Goal: Transaction & Acquisition: Purchase product/service

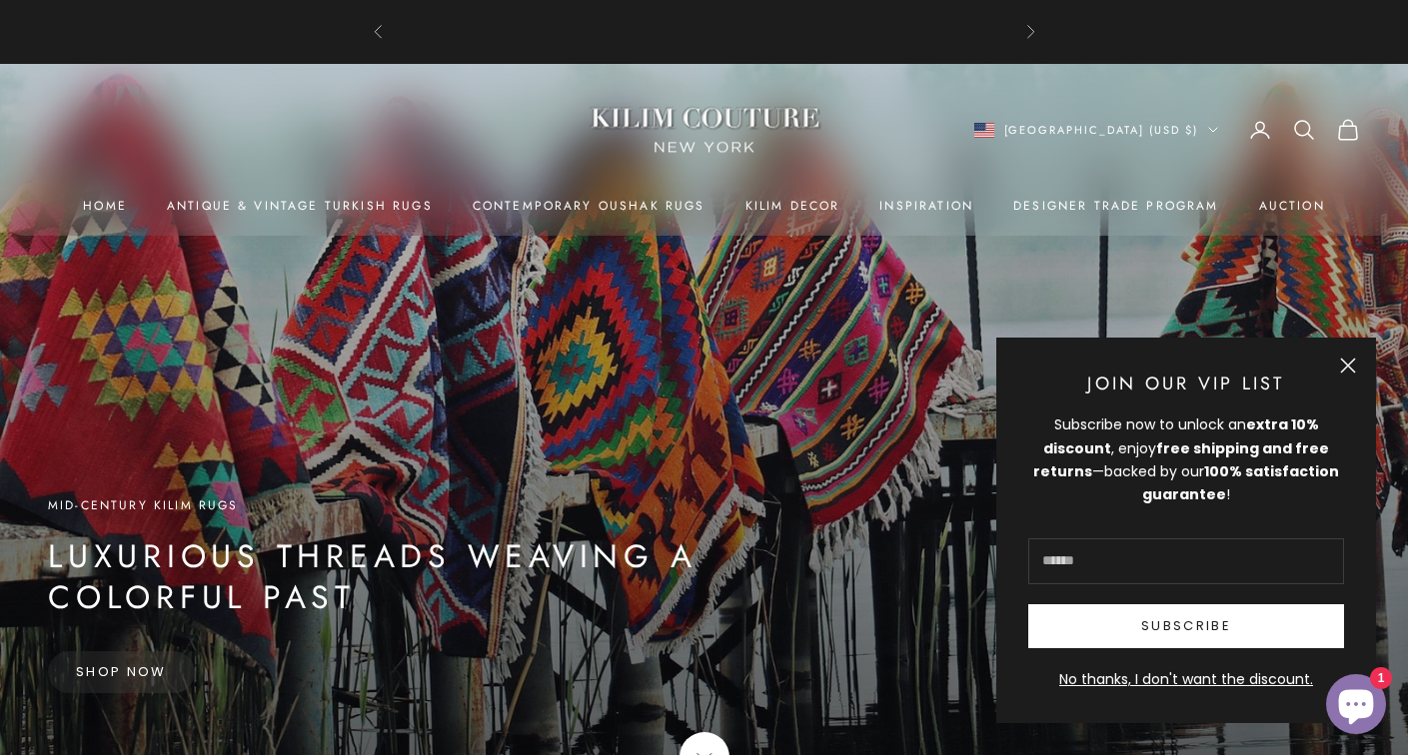
click at [1349, 366] on button "Close" at bounding box center [1348, 366] width 16 height 16
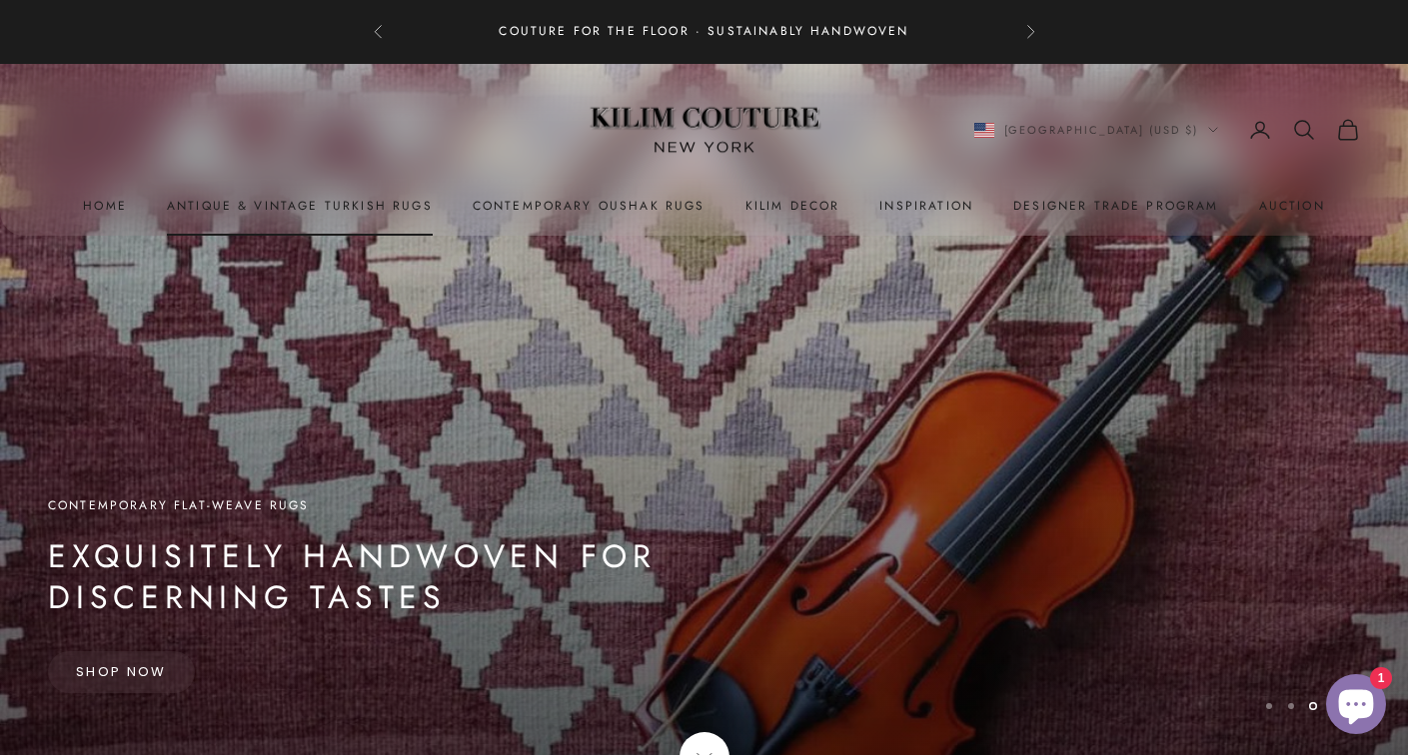
click at [381, 201] on link "Antique & Vintage Turkish Rugs" at bounding box center [300, 206] width 266 height 20
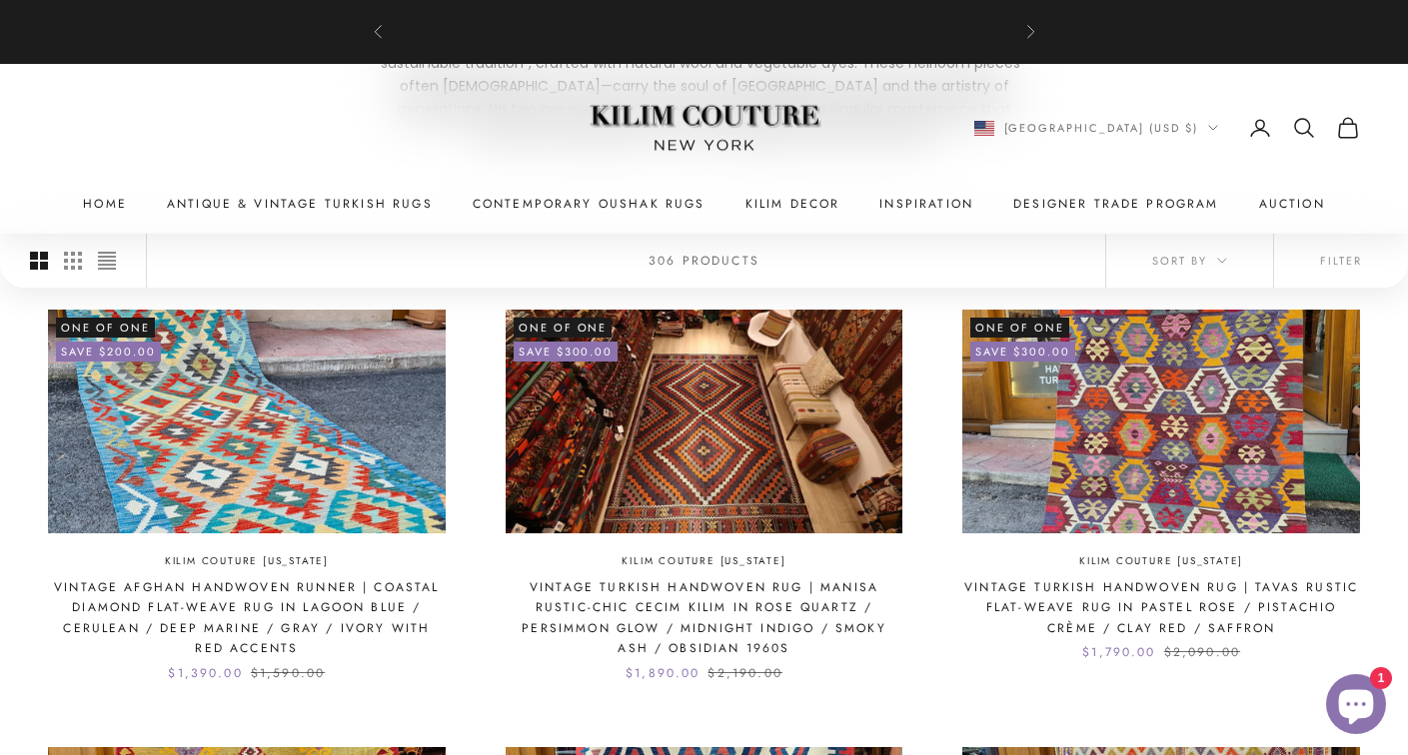
scroll to position [426, 0]
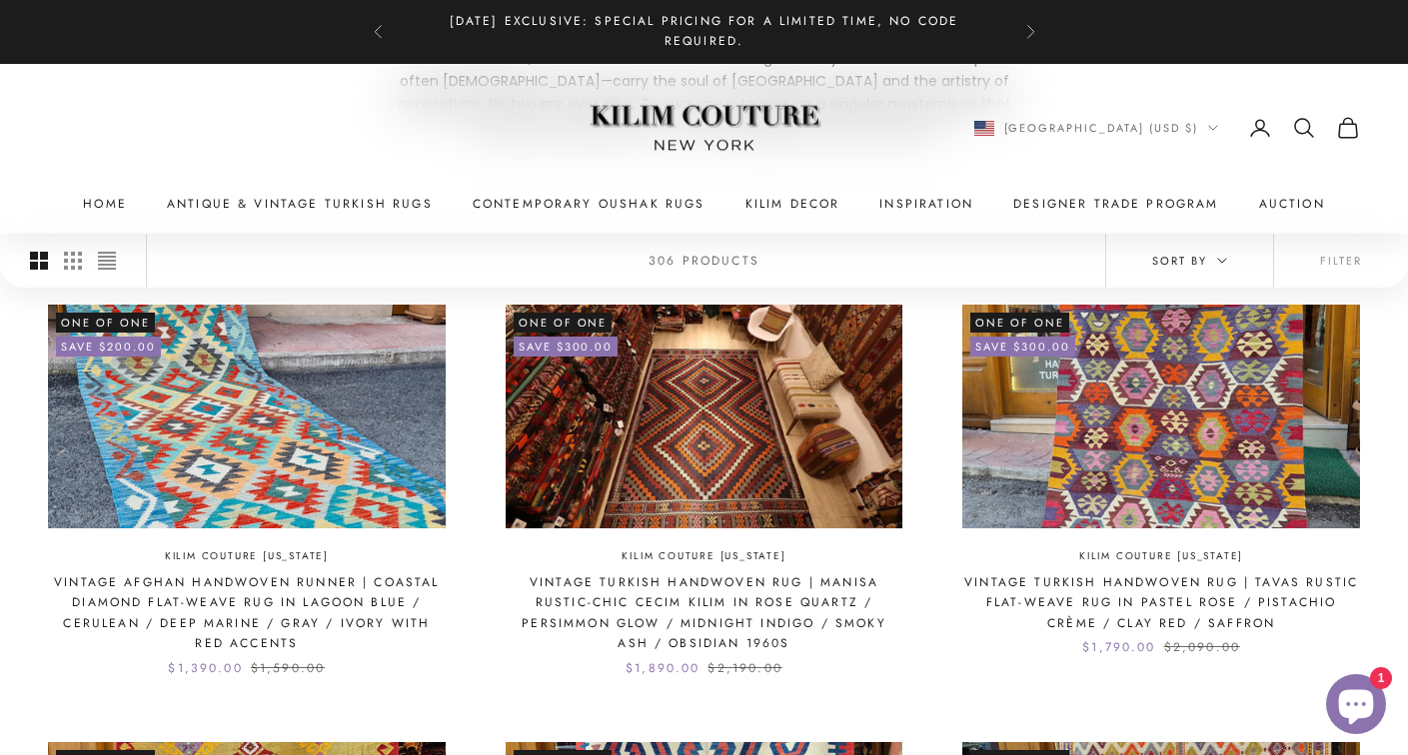
click at [1223, 261] on icon "button" at bounding box center [1222, 261] width 10 height 10
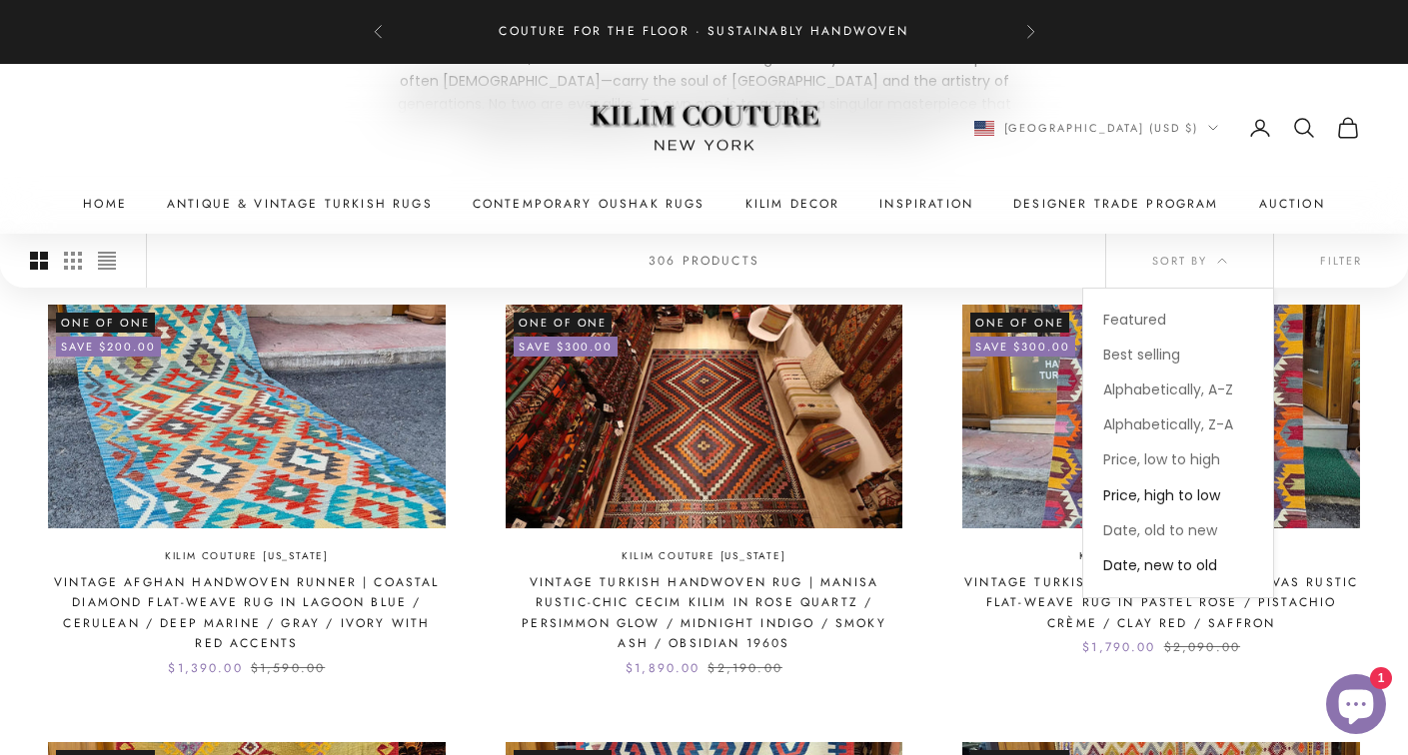
click at [1199, 493] on span "Price, high to low" at bounding box center [1161, 496] width 117 height 20
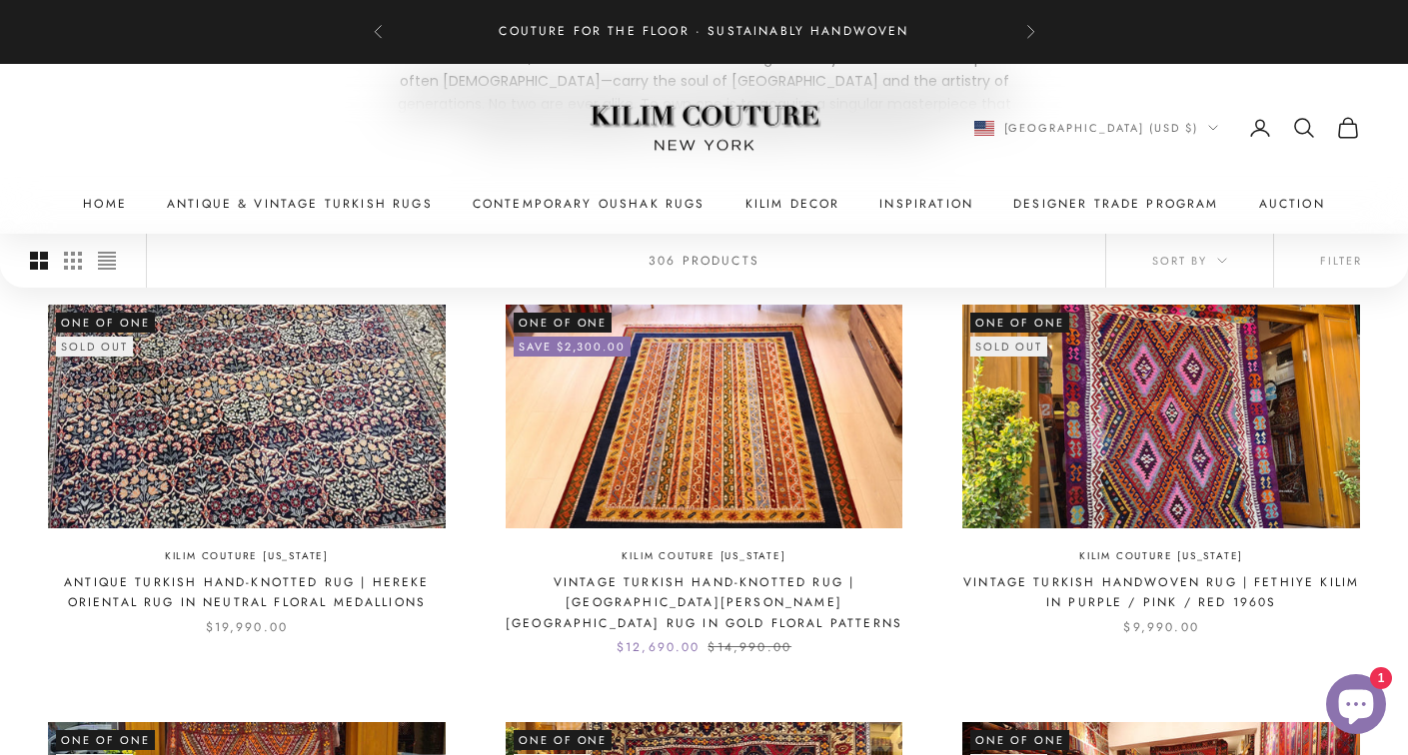
scroll to position [419, 0]
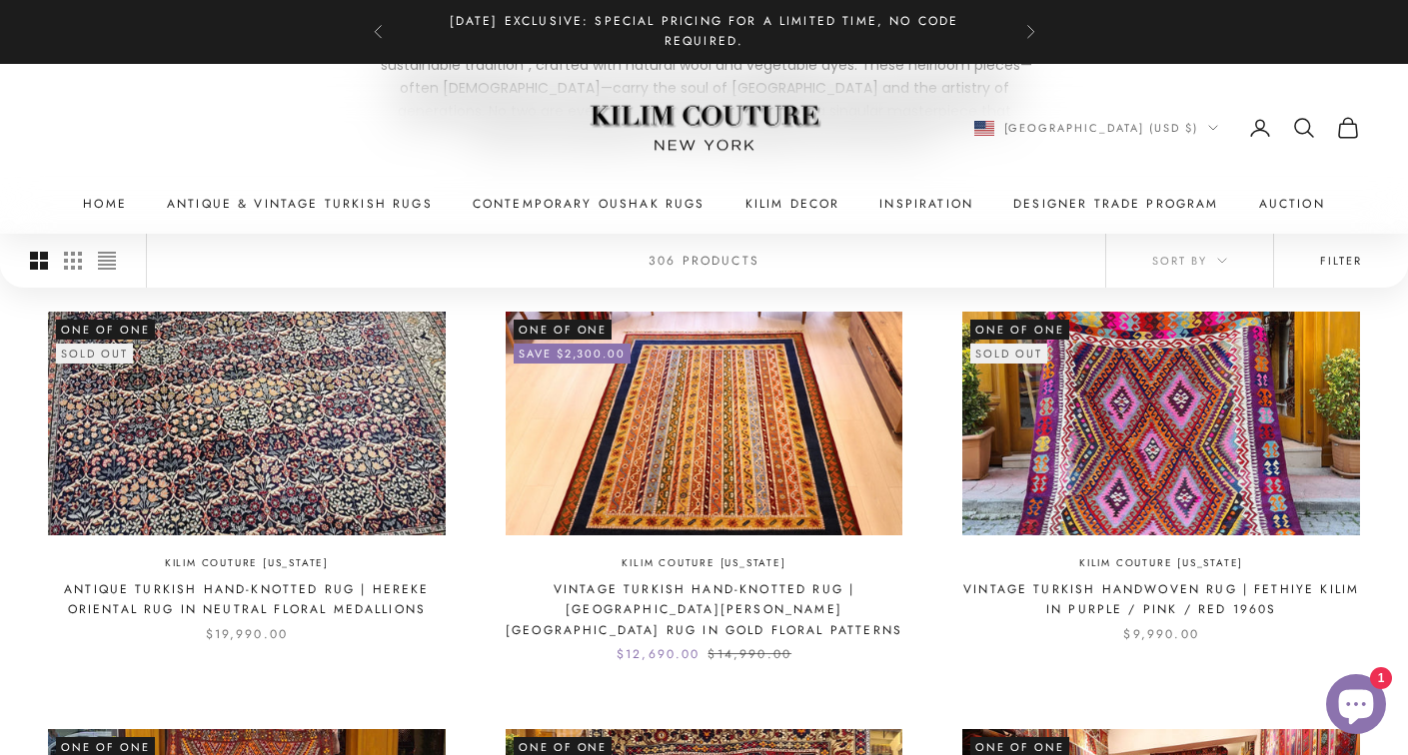
click at [1340, 260] on button "Filter" at bounding box center [1341, 261] width 134 height 54
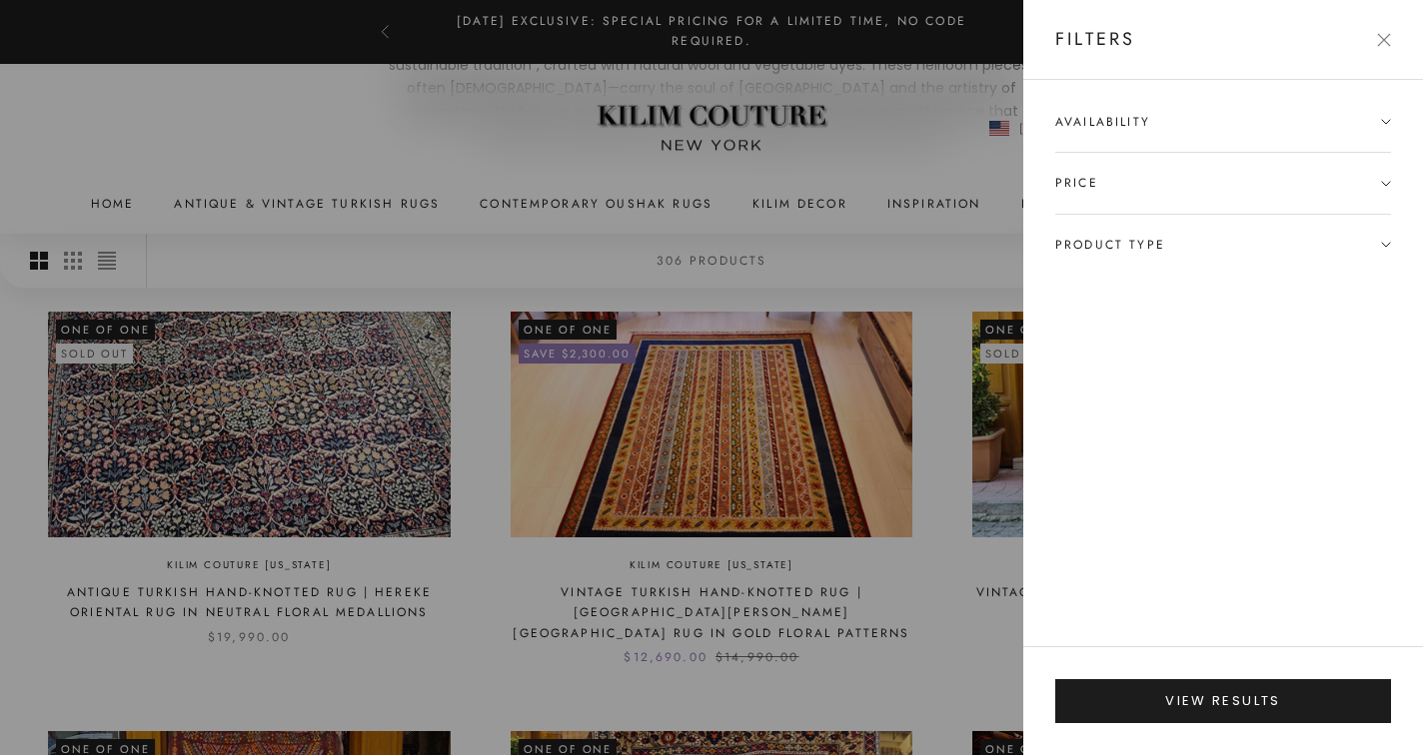
click at [1385, 245] on icon at bounding box center [1386, 245] width 8 height 4
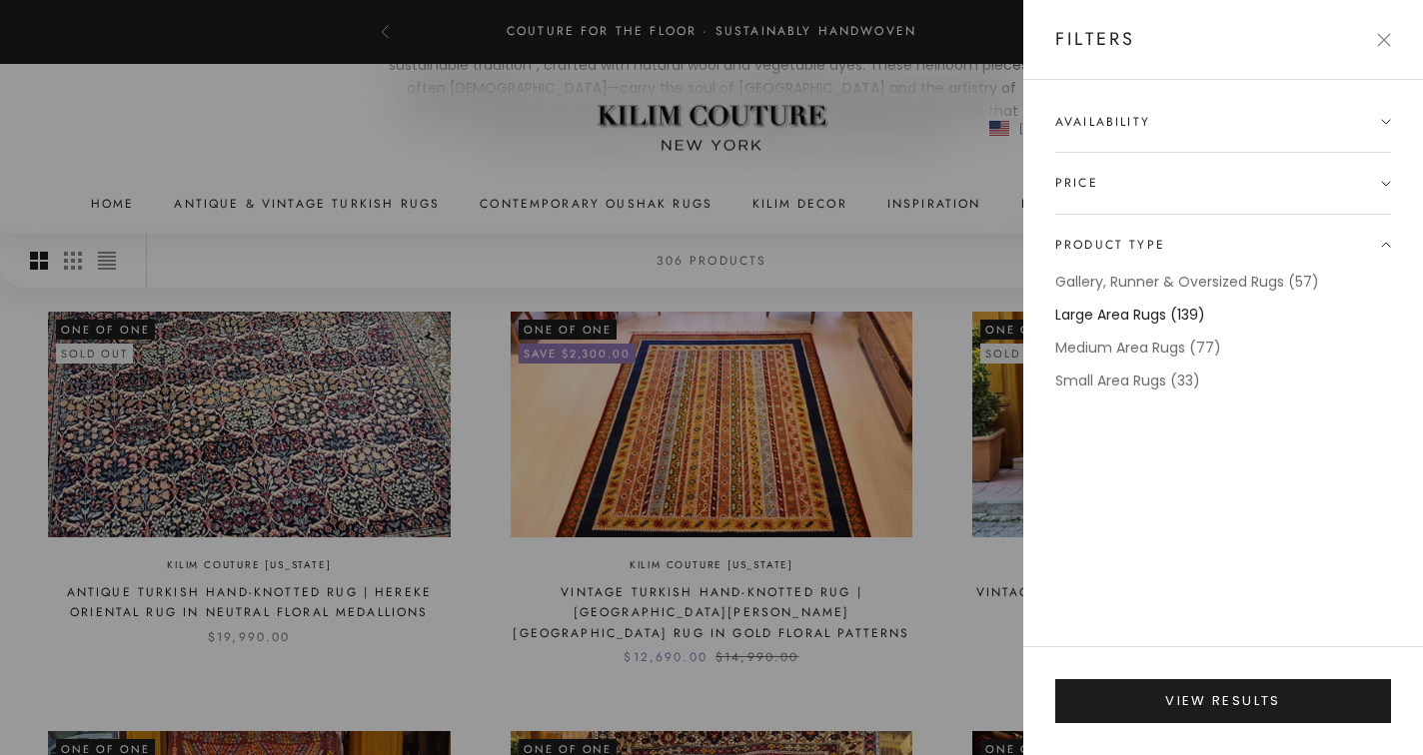
click at [1195, 316] on label "Large Area Rugs (139)" at bounding box center [1130, 315] width 150 height 23
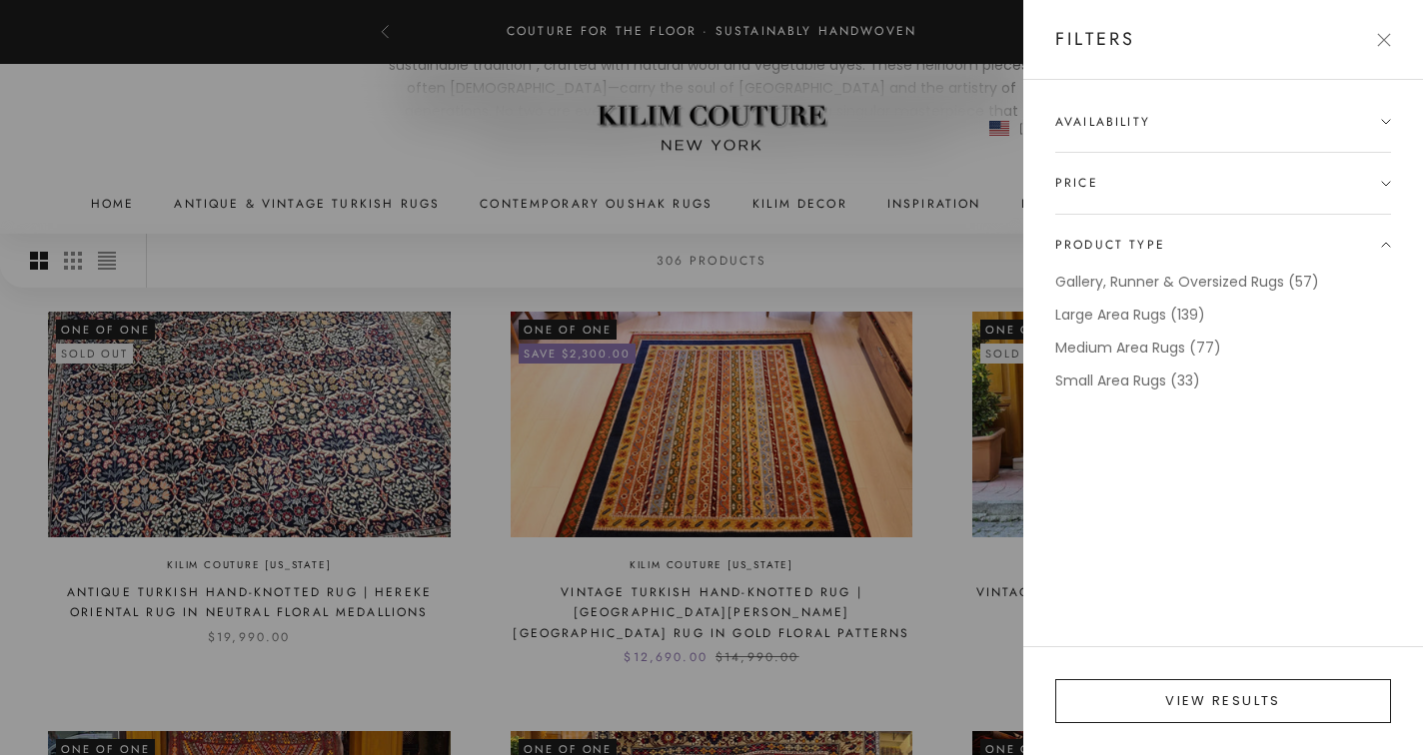
click at [1214, 692] on button "View results" at bounding box center [1223, 701] width 336 height 44
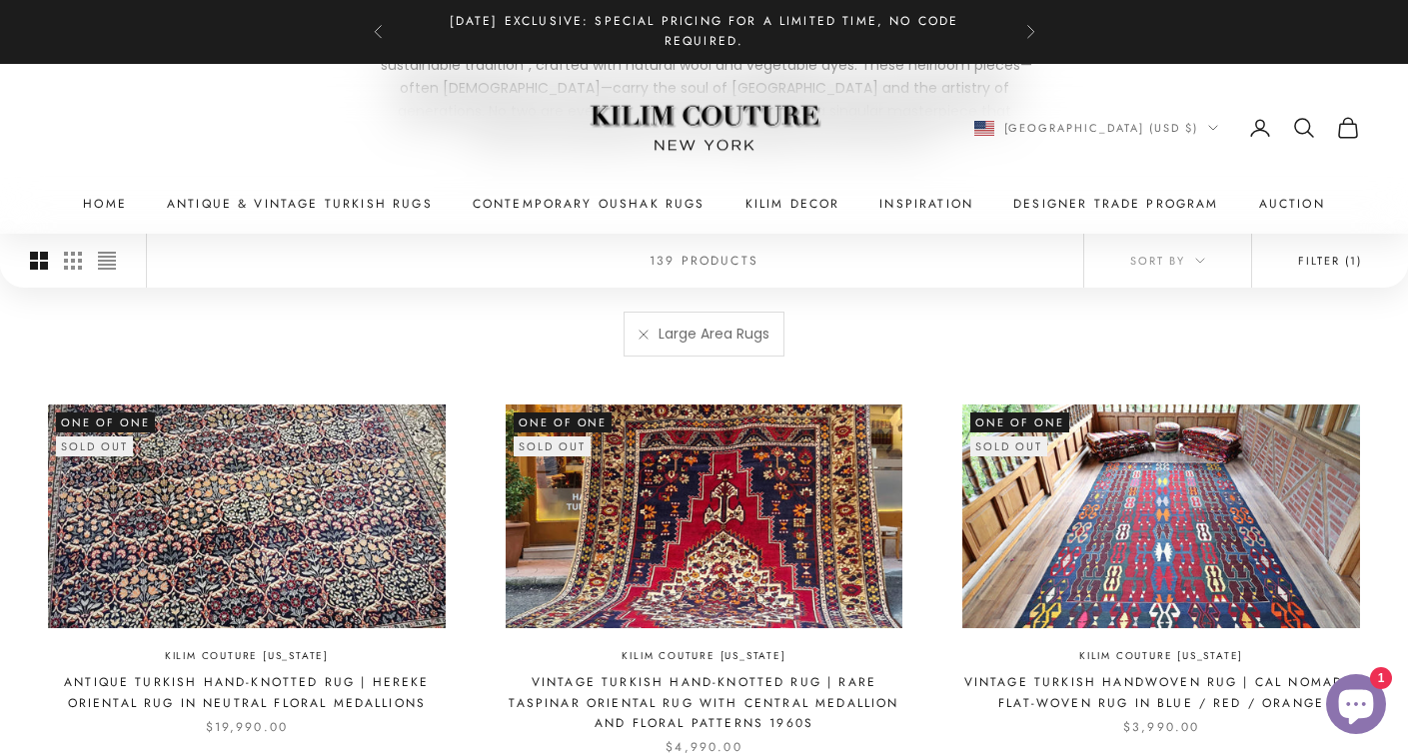
click at [1325, 259] on button "Filter (1)" at bounding box center [1330, 261] width 156 height 54
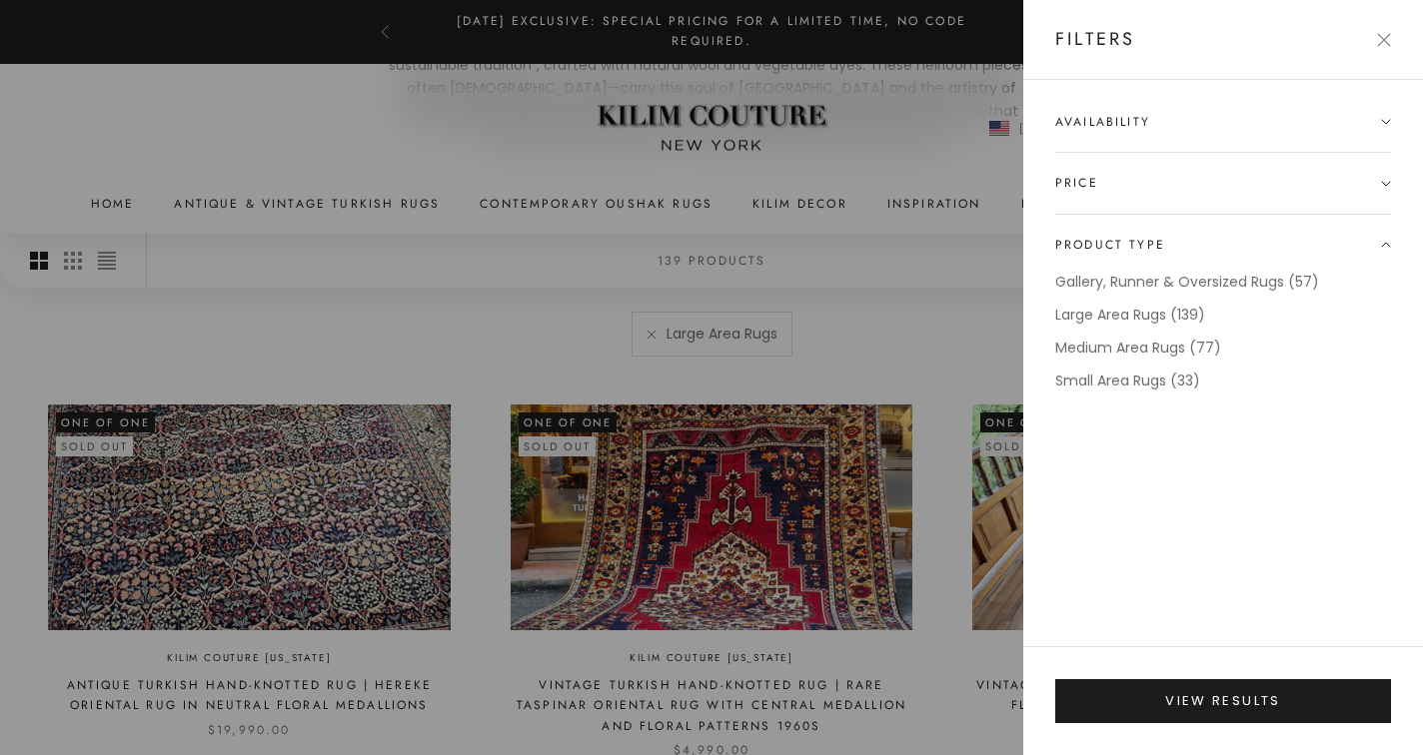
click at [1385, 122] on icon at bounding box center [1386, 122] width 10 height 10
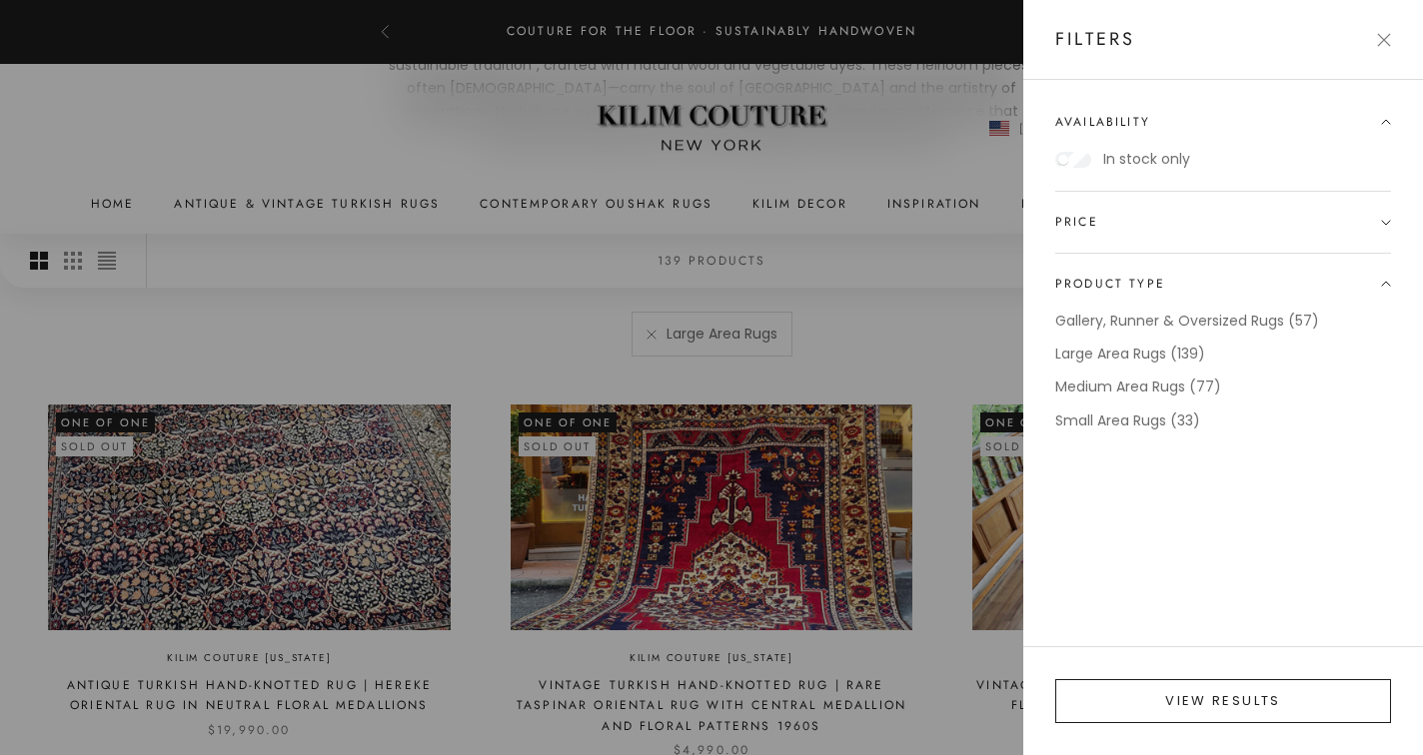
click at [1224, 699] on button "View results" at bounding box center [1223, 701] width 336 height 44
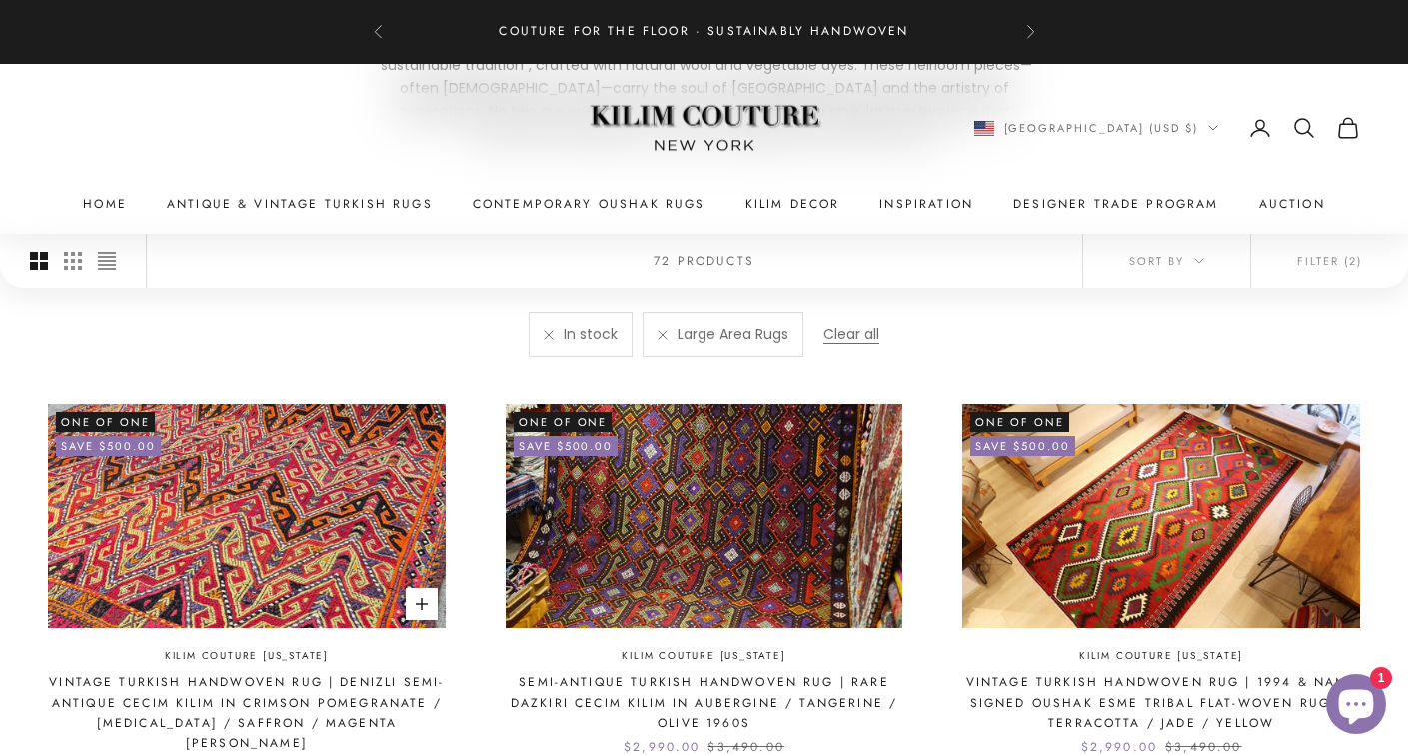
click at [275, 497] on img at bounding box center [247, 516] width 398 height 223
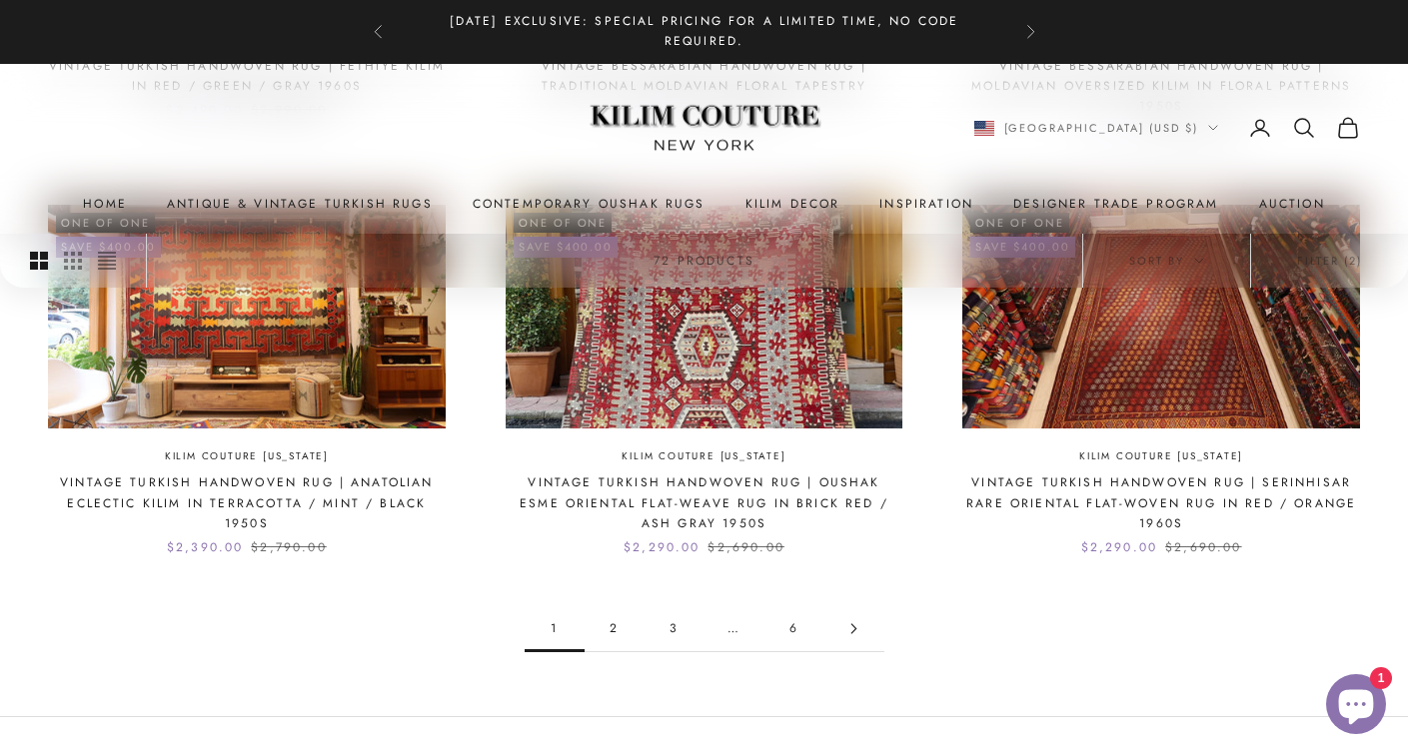
scroll to position [1891, 0]
click at [616, 605] on link "2" at bounding box center [614, 627] width 60 height 45
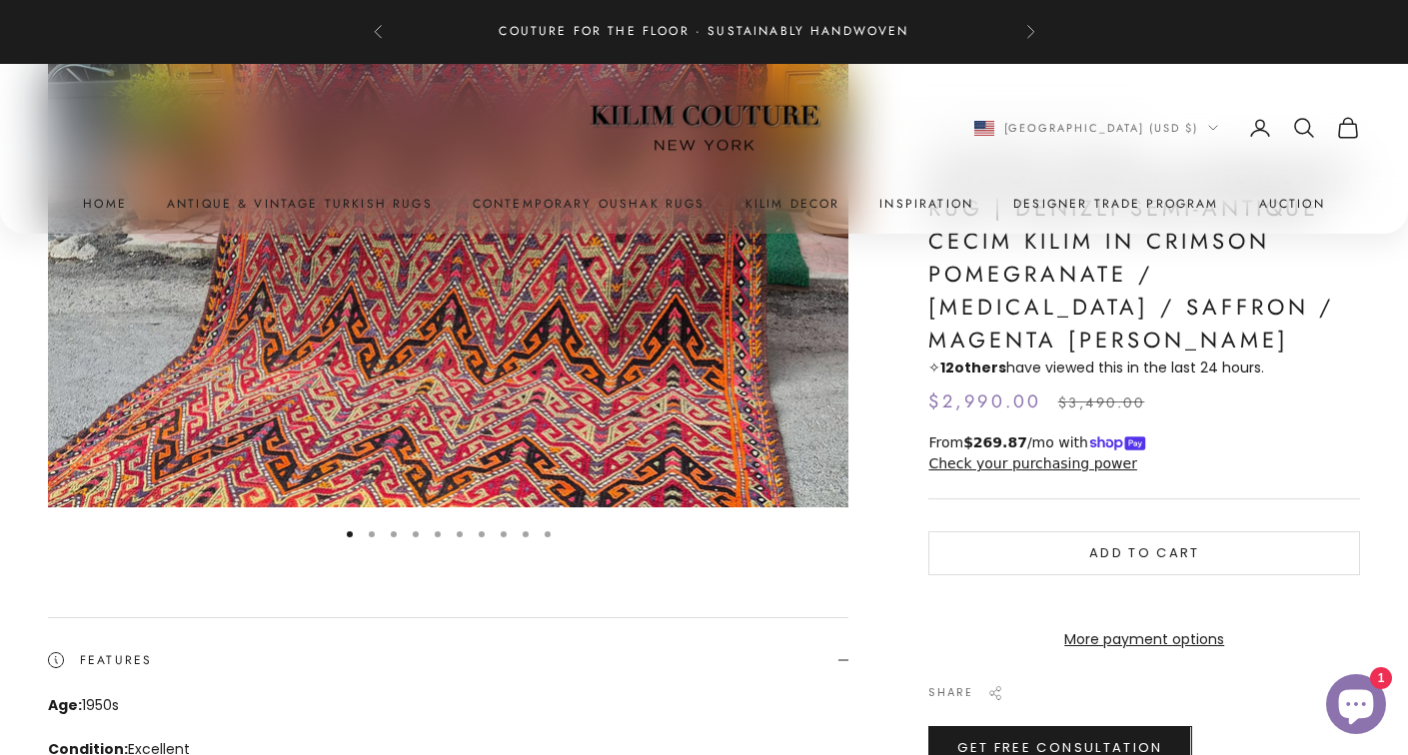
scroll to position [229, 0]
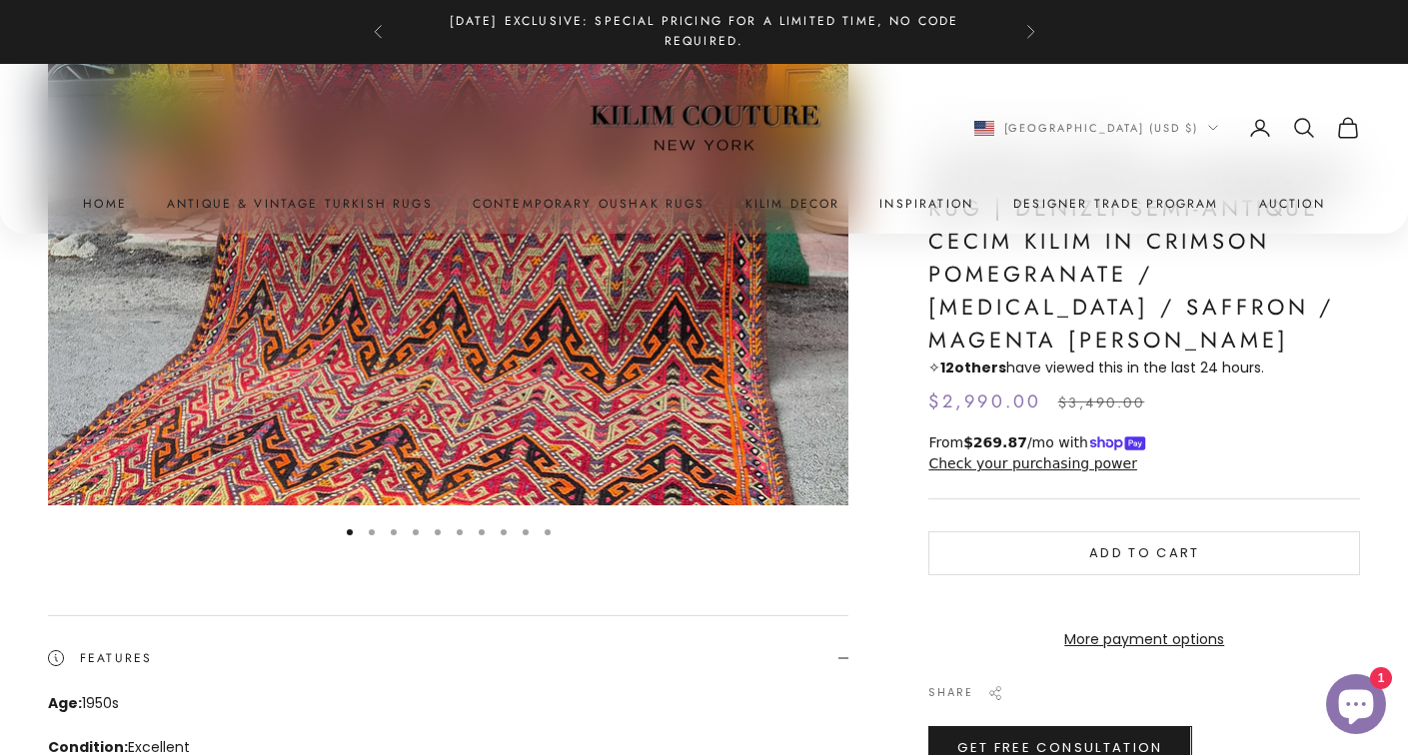
click at [374, 531] on button "Go to item 2" at bounding box center [372, 533] width 6 height 6
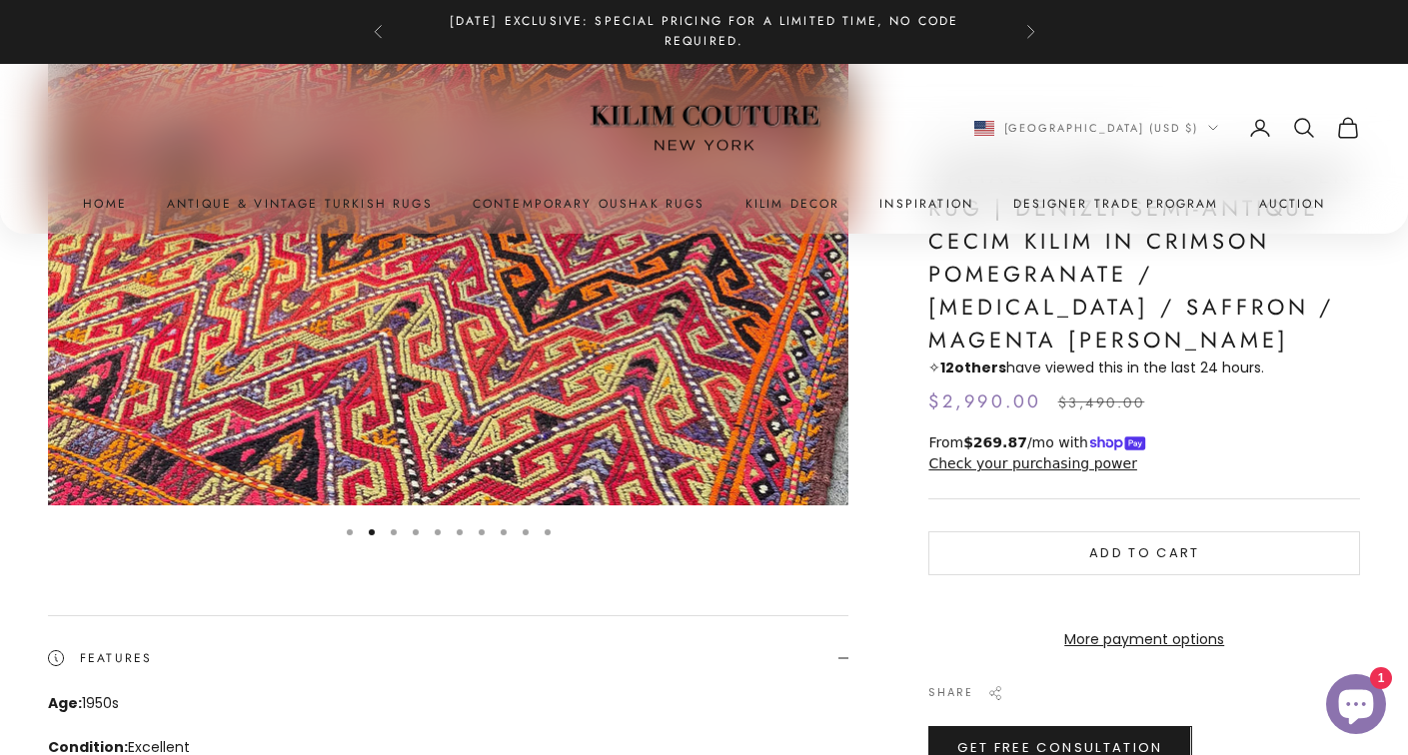
click at [397, 530] on button "Go to item 3" at bounding box center [394, 533] width 6 height 6
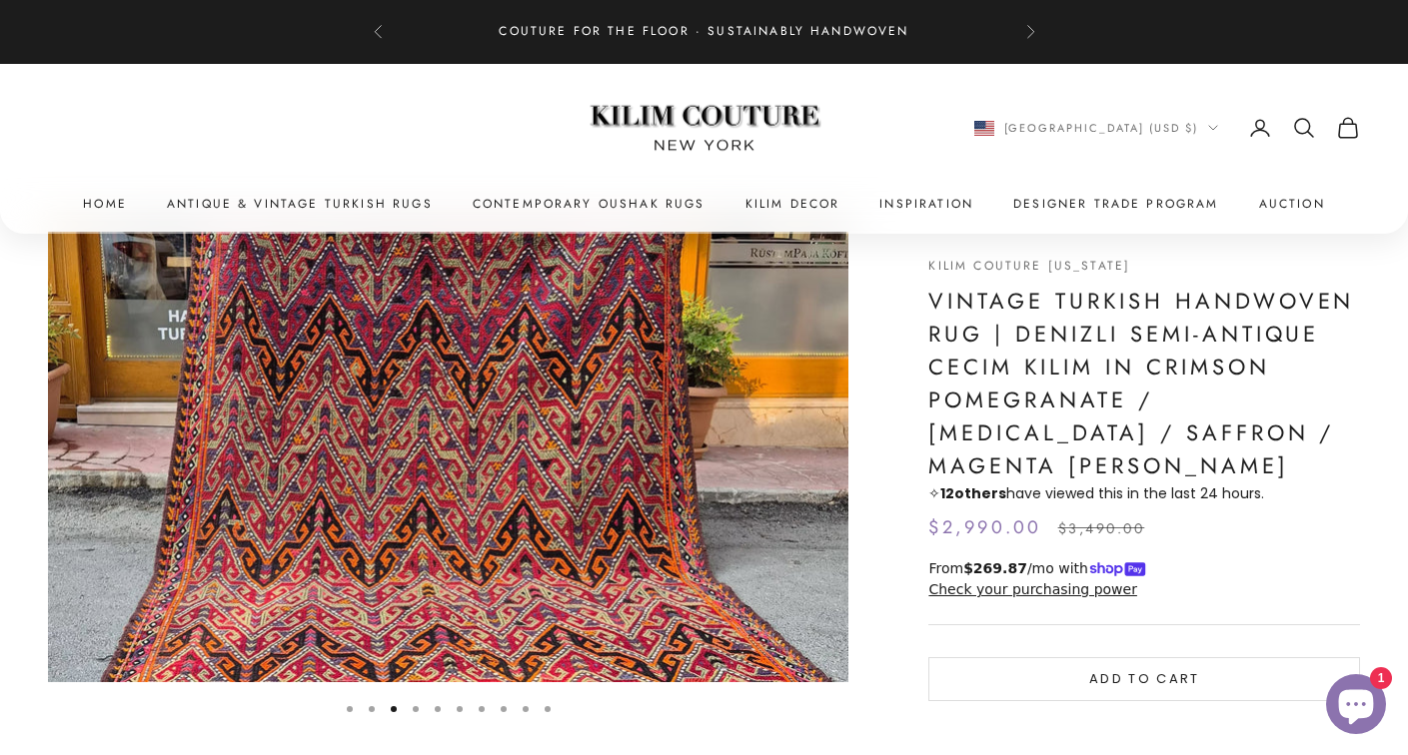
scroll to position [38, 0]
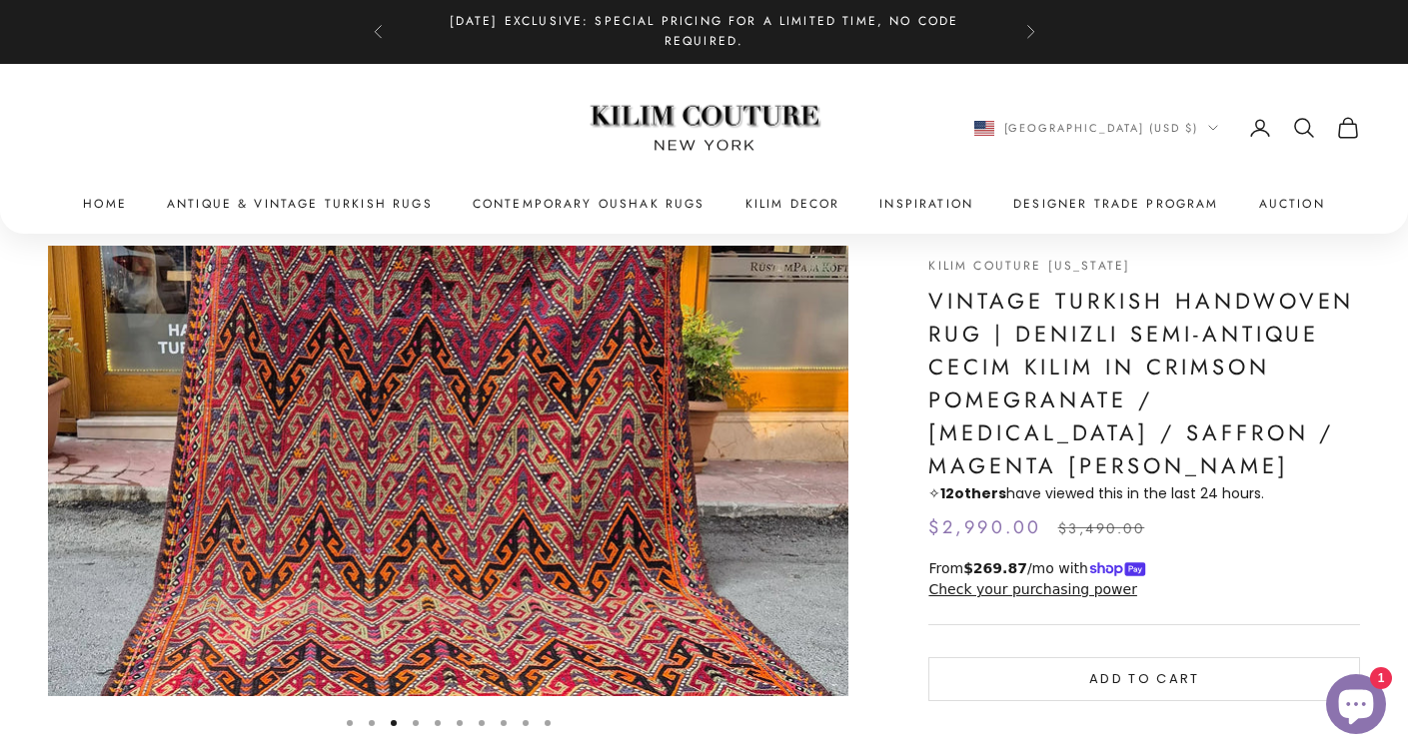
click at [418, 720] on button "Go to item 4" at bounding box center [416, 723] width 6 height 6
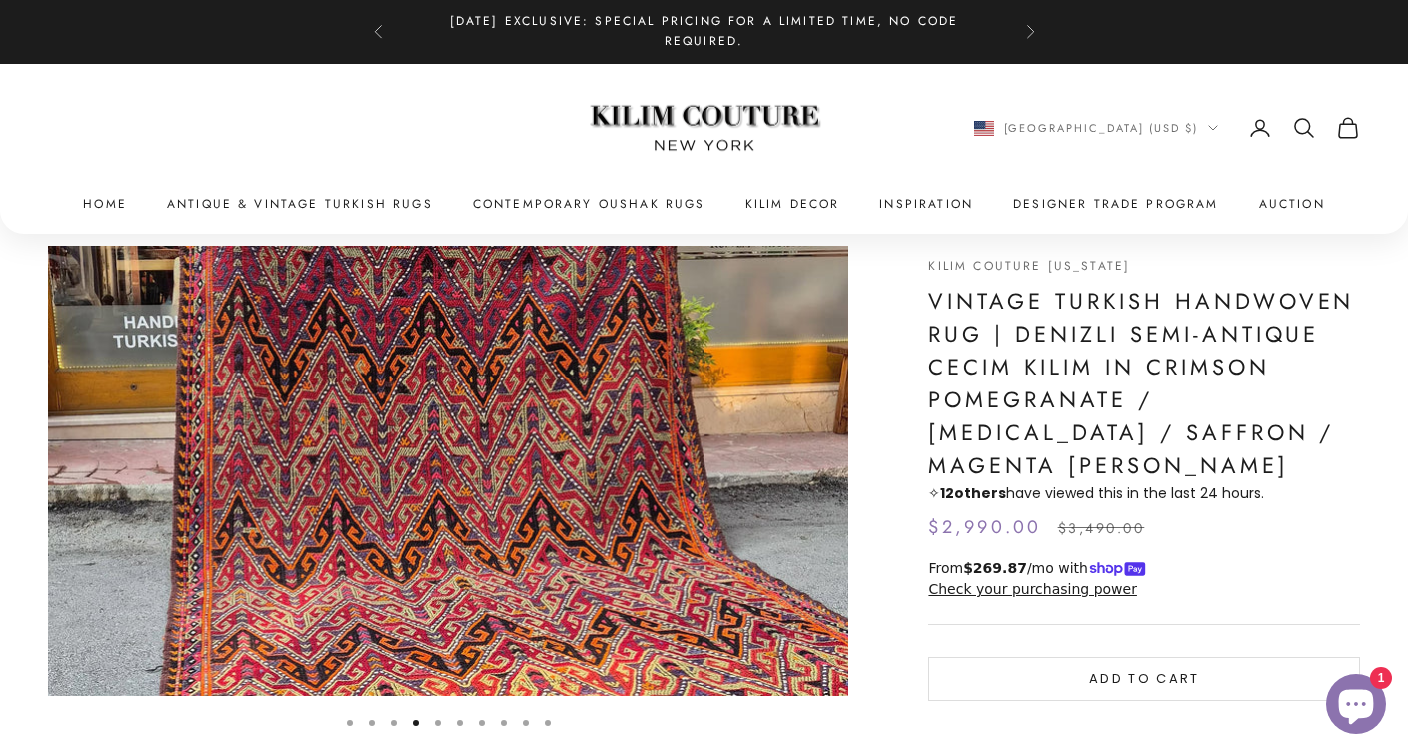
click at [439, 721] on button "Go to item 5" at bounding box center [438, 723] width 6 height 6
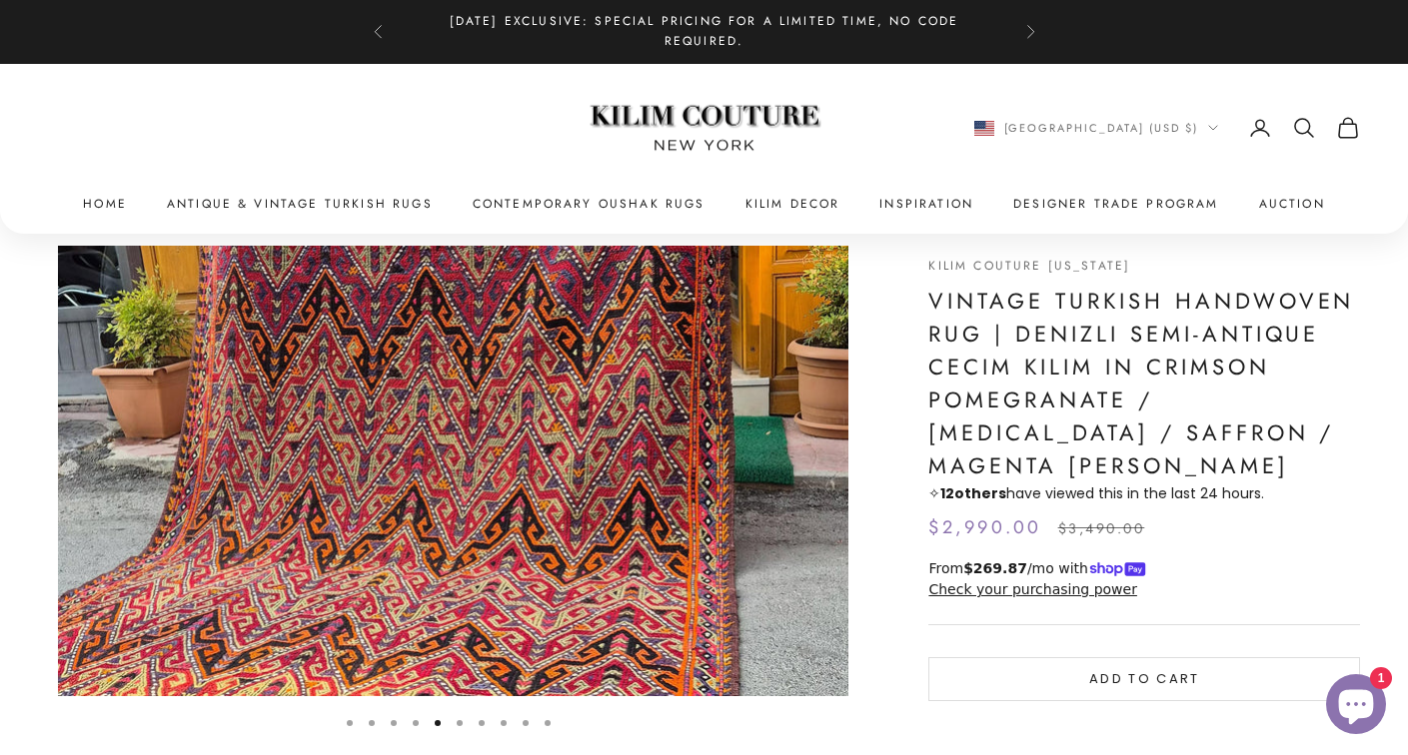
scroll to position [0, 3299]
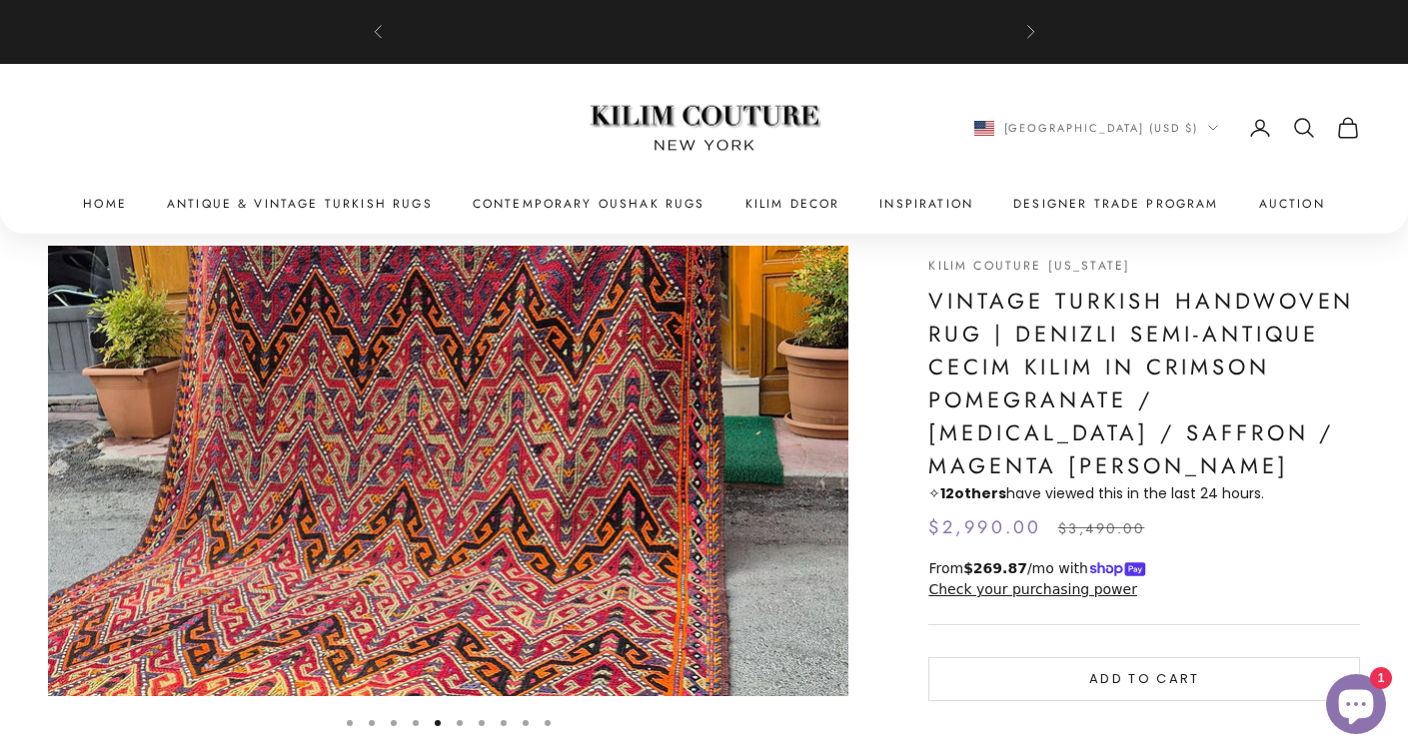
click at [463, 720] on button "Go to item 6" at bounding box center [460, 723] width 6 height 6
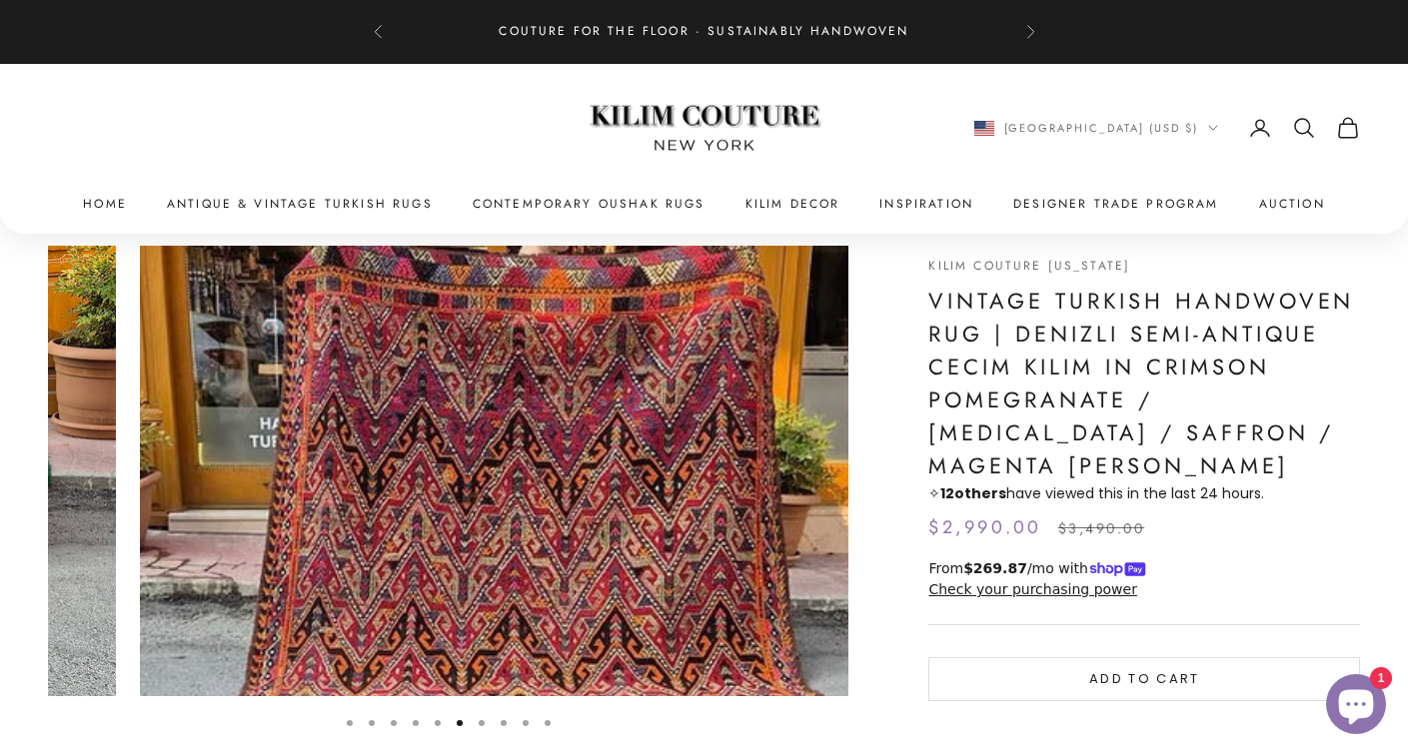
scroll to position [0, 4123]
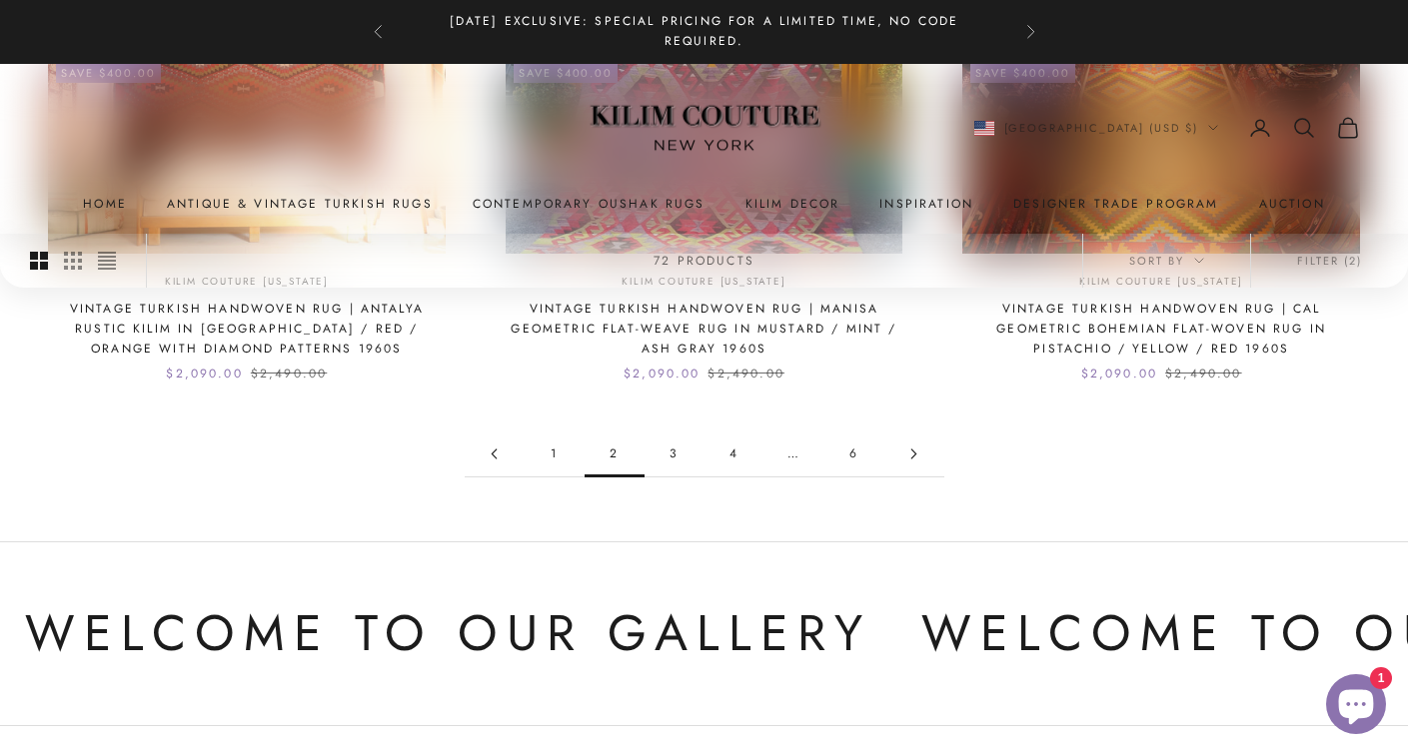
scroll to position [2093, 0]
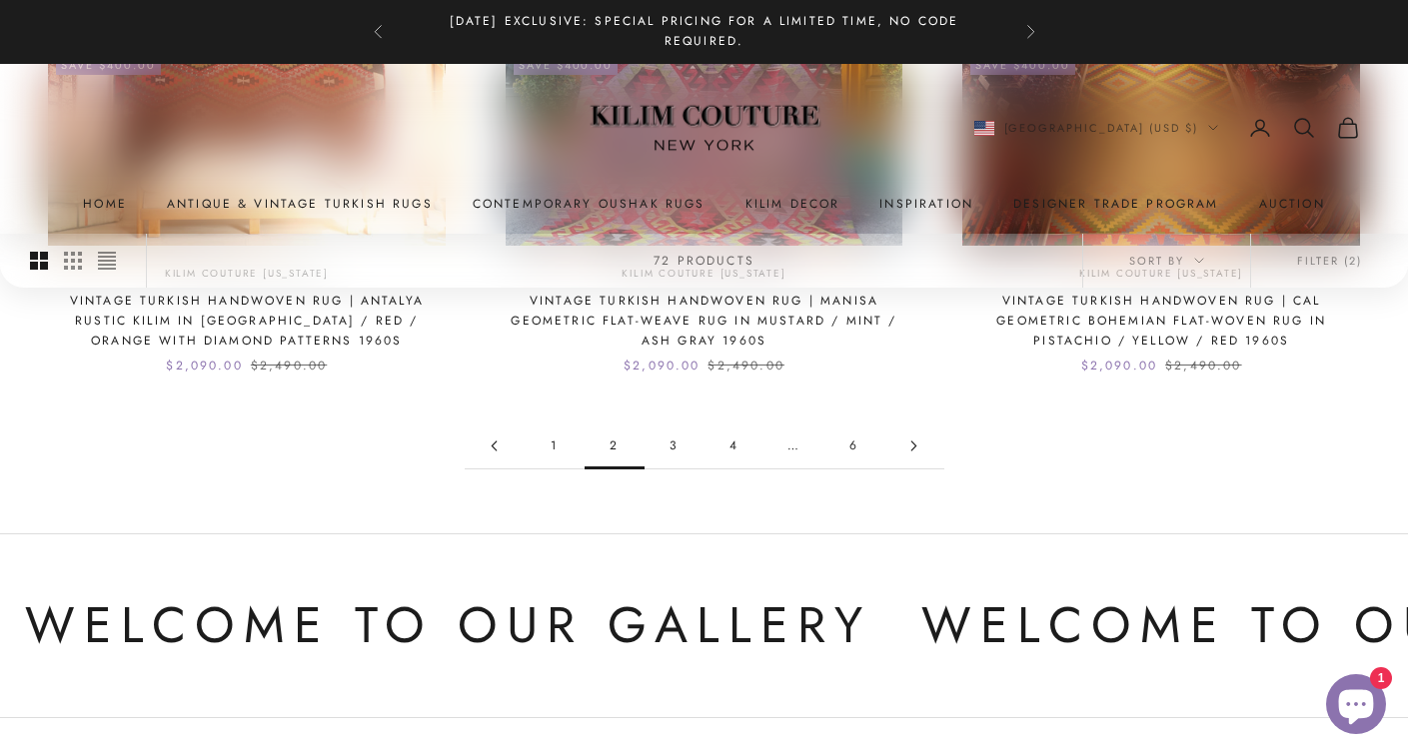
click at [671, 424] on link "3" at bounding box center [674, 446] width 60 height 45
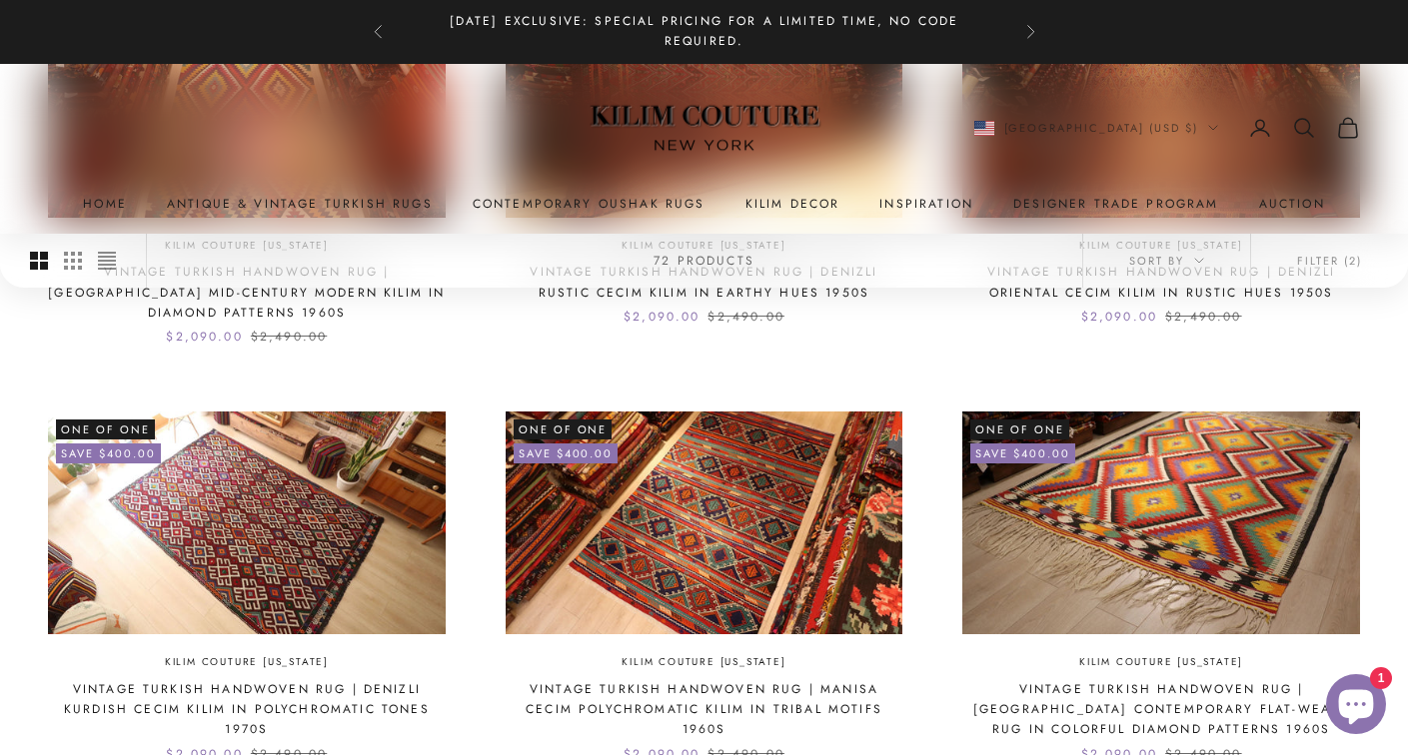
scroll to position [832, 0]
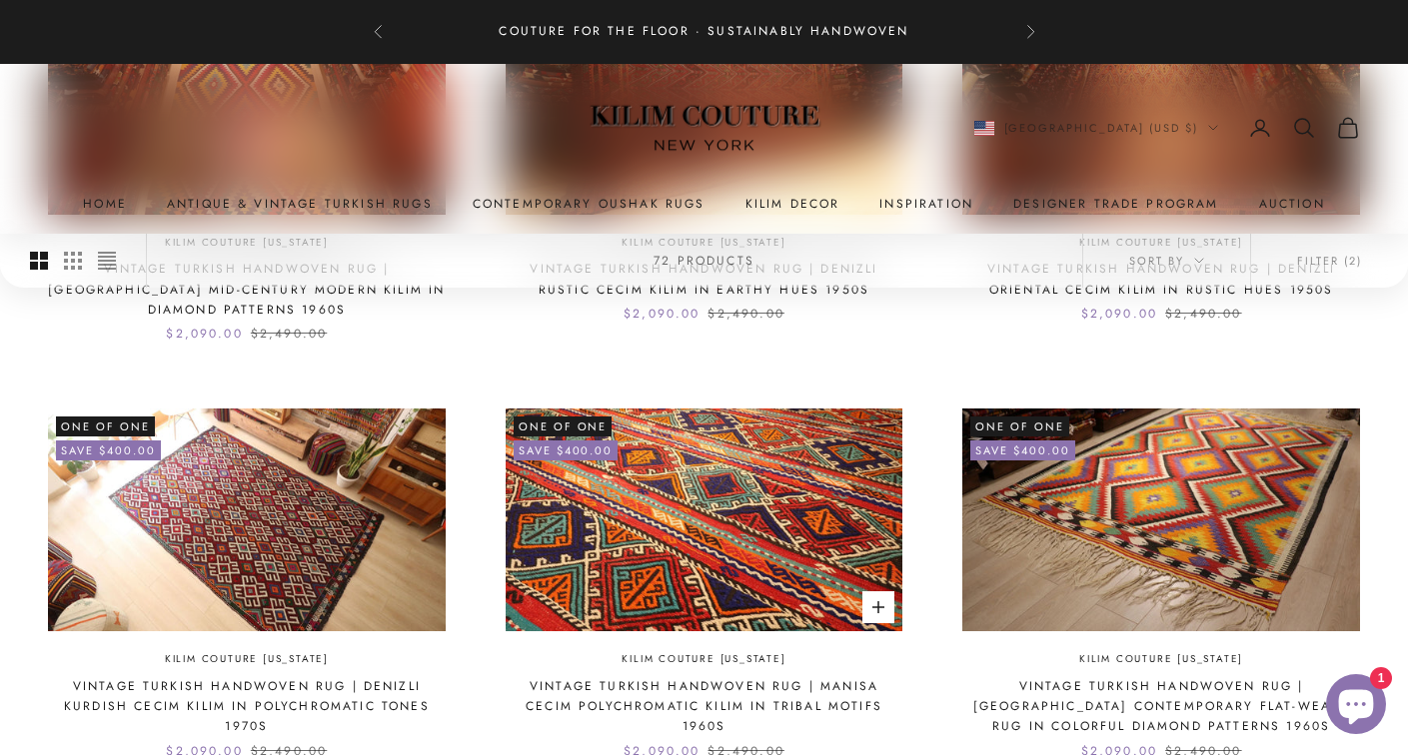
click at [751, 527] on img at bounding box center [705, 520] width 398 height 223
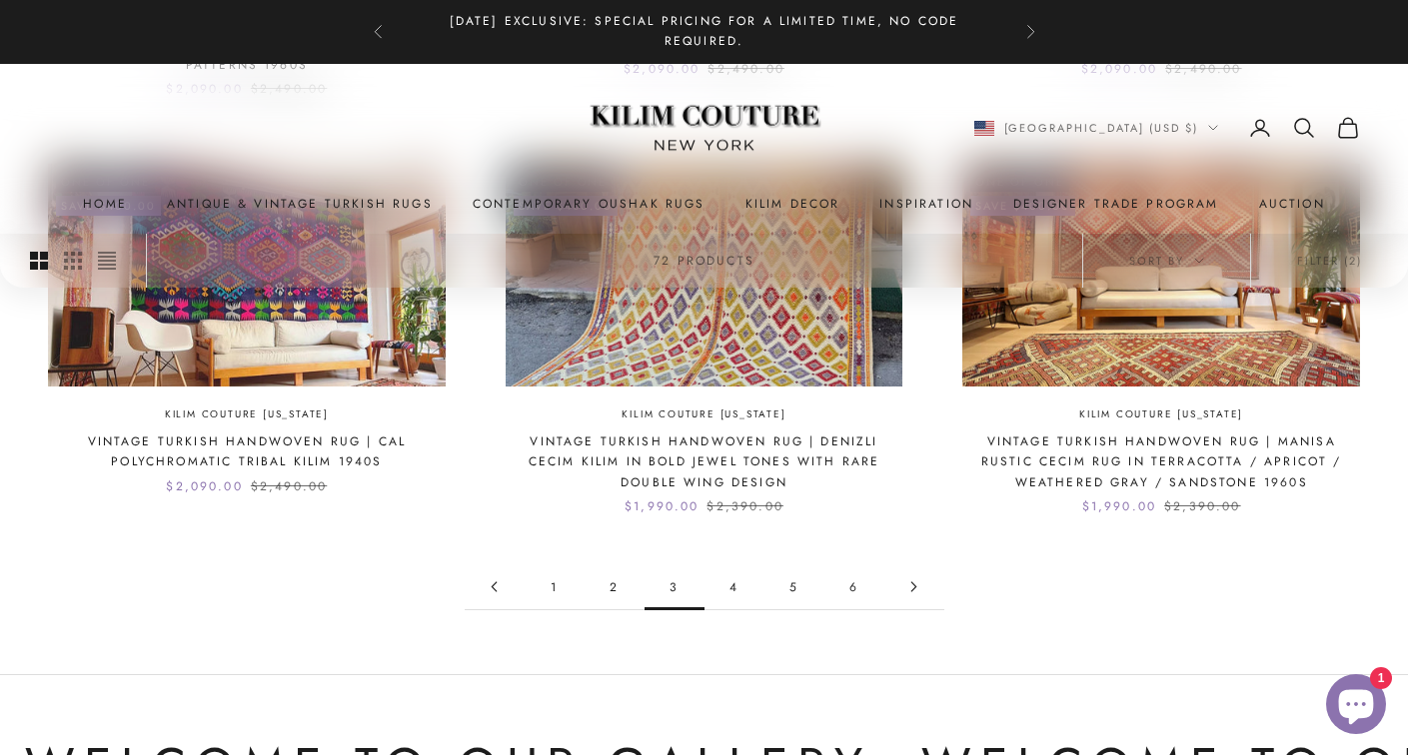
scroll to position [1914, 0]
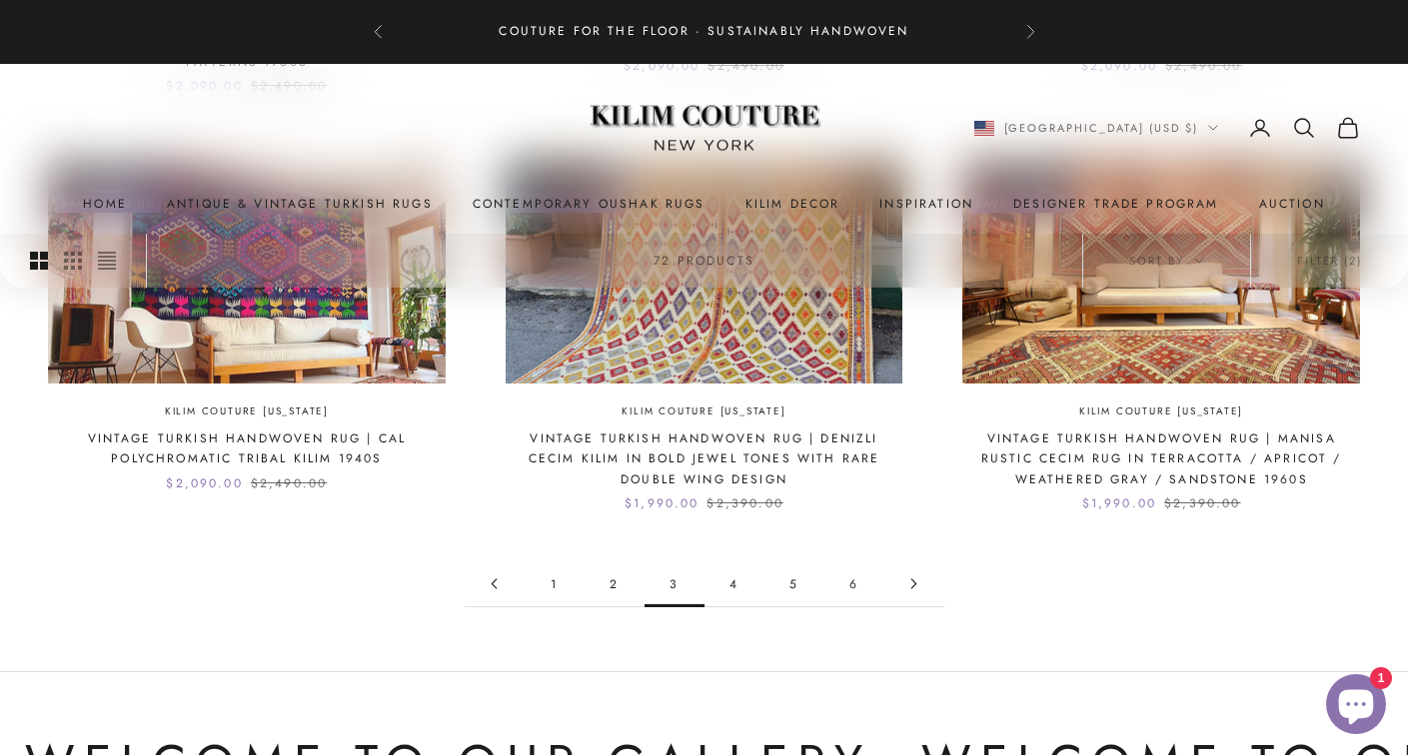
click at [729, 568] on link "4" at bounding box center [734, 584] width 60 height 45
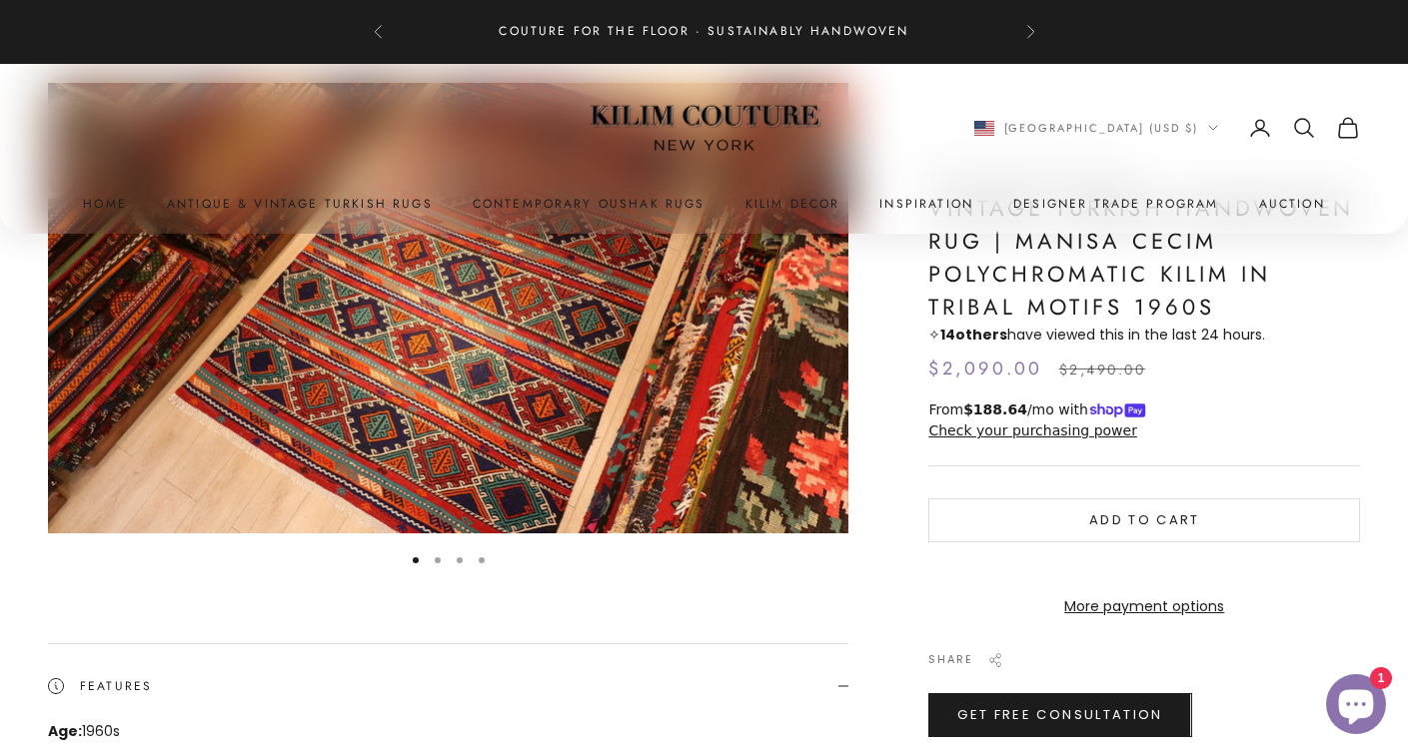
scroll to position [204, 0]
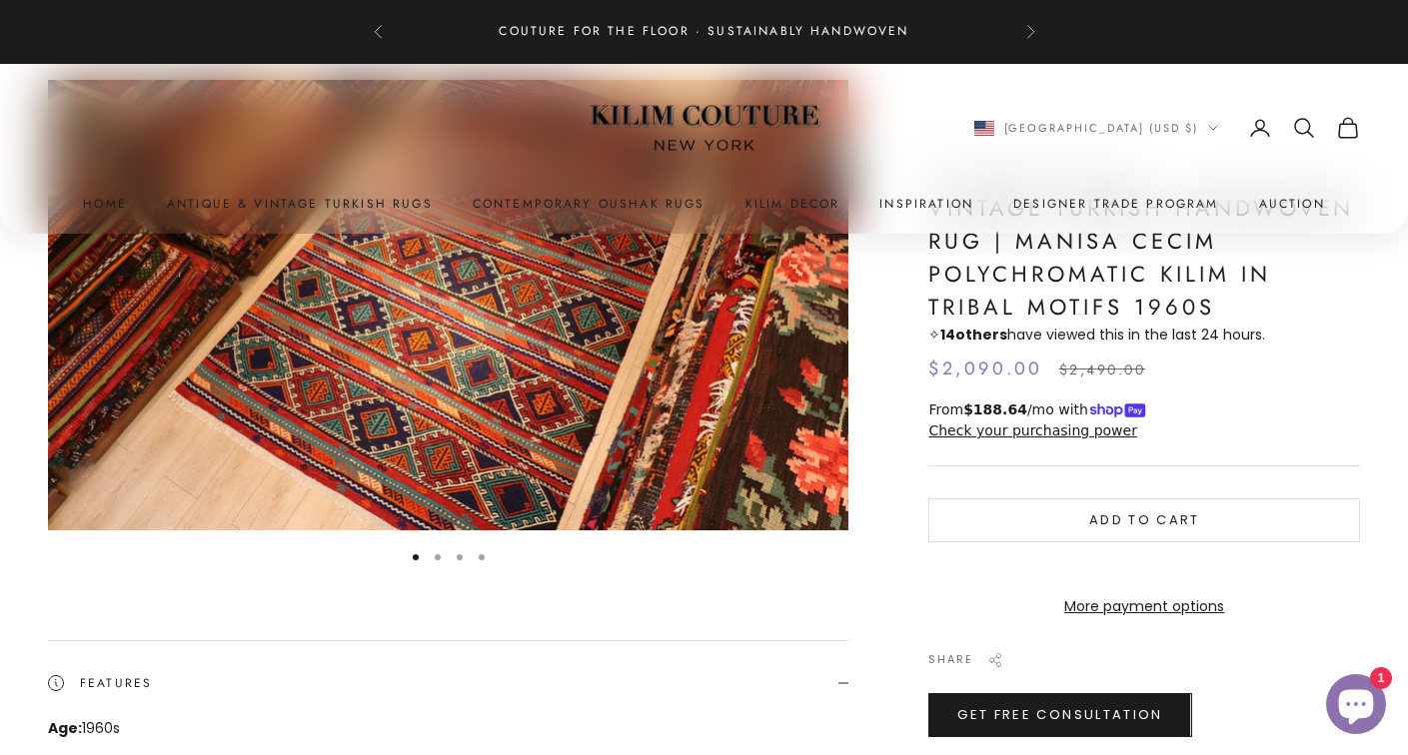
click at [439, 555] on button "Go to item 2" at bounding box center [438, 558] width 6 height 6
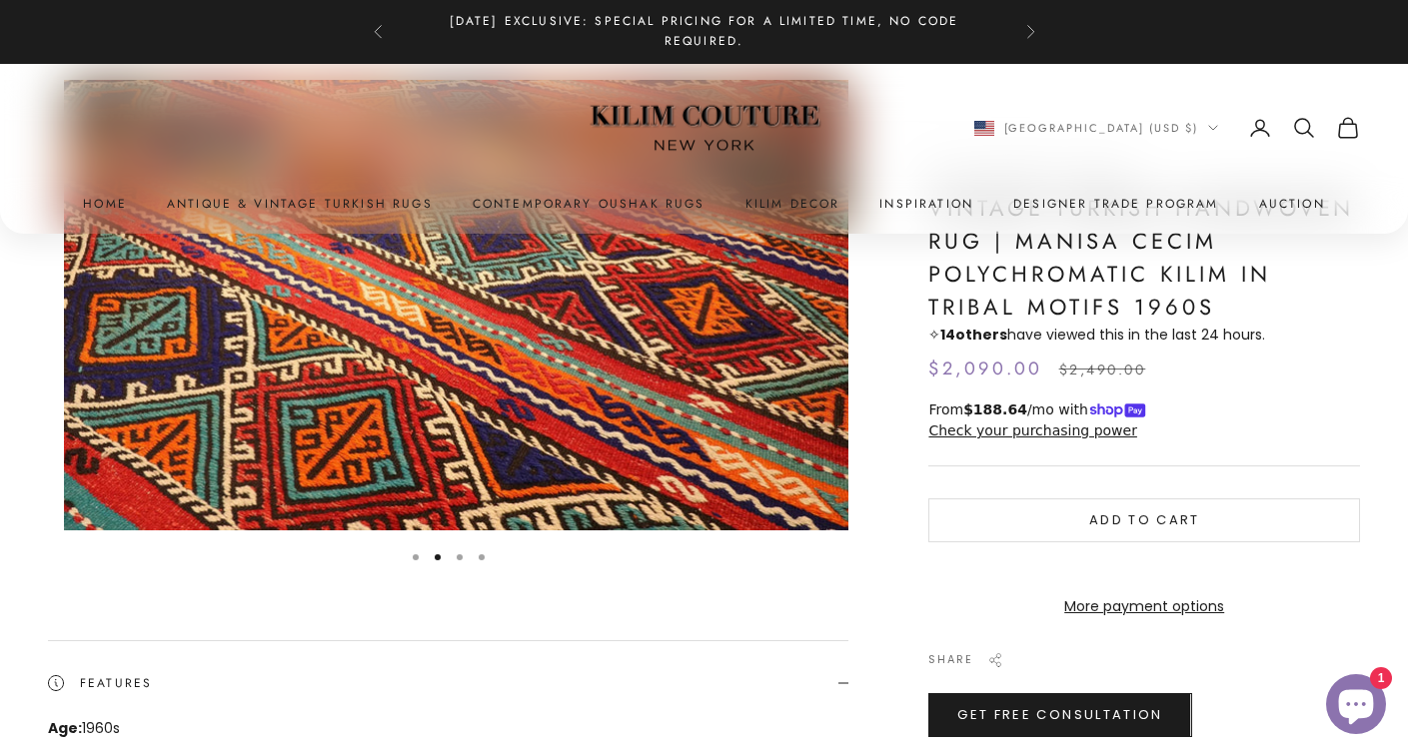
scroll to position [0, 824]
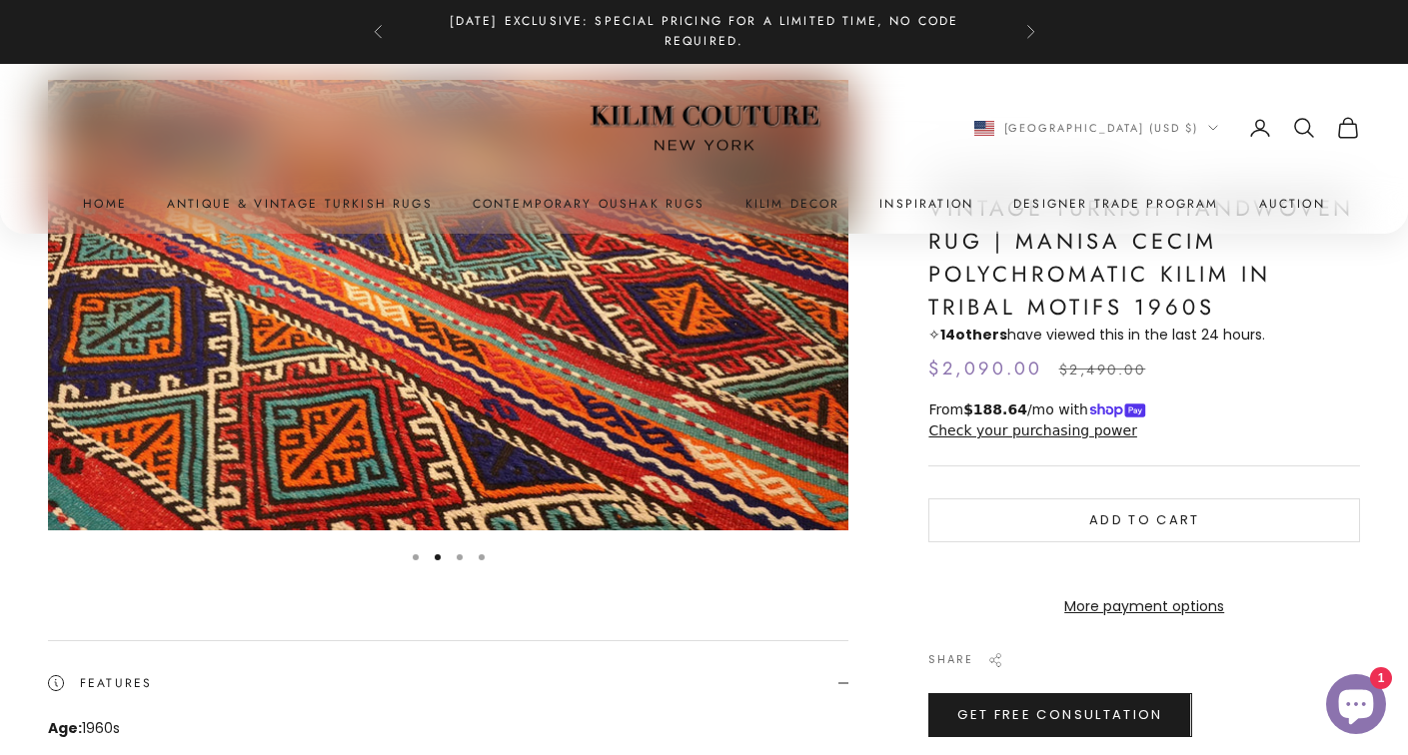
click at [460, 555] on button "Go to item 3" at bounding box center [460, 558] width 6 height 6
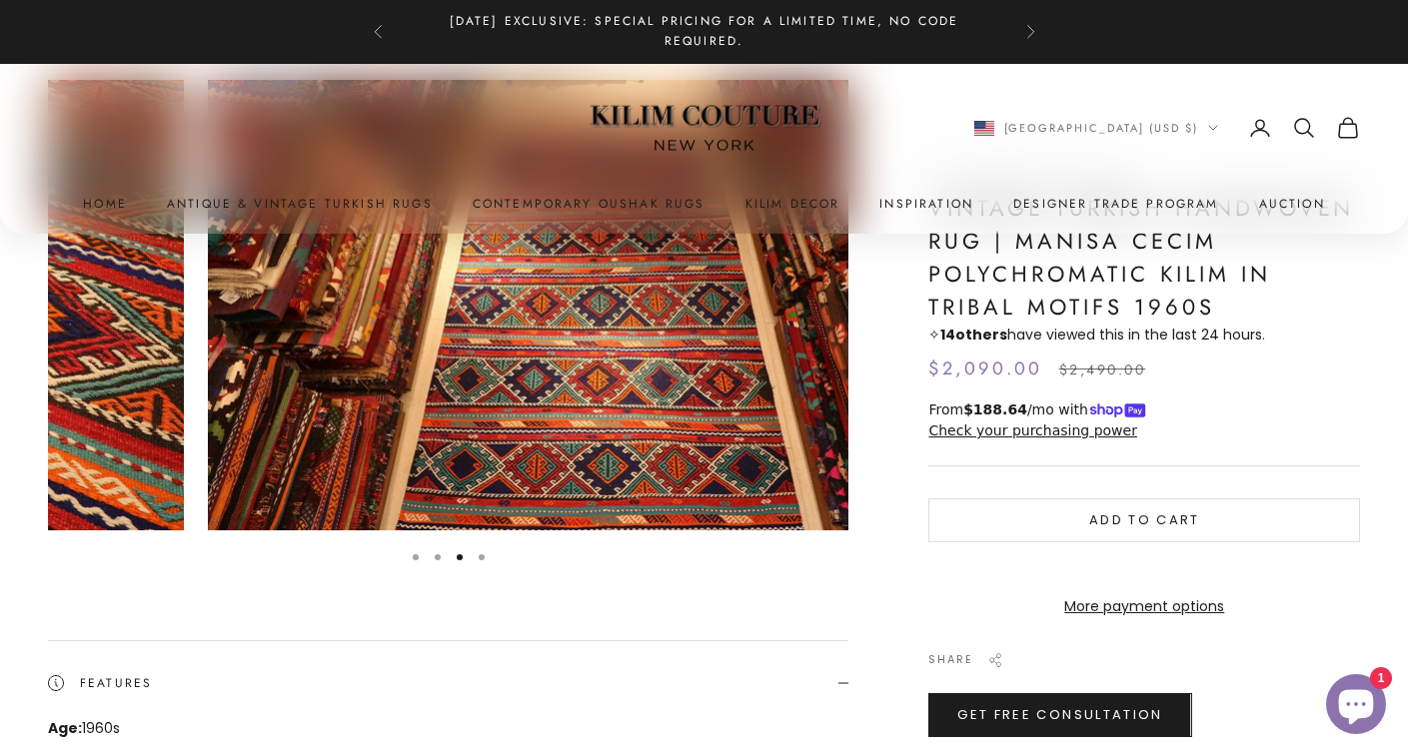
scroll to position [0, 1650]
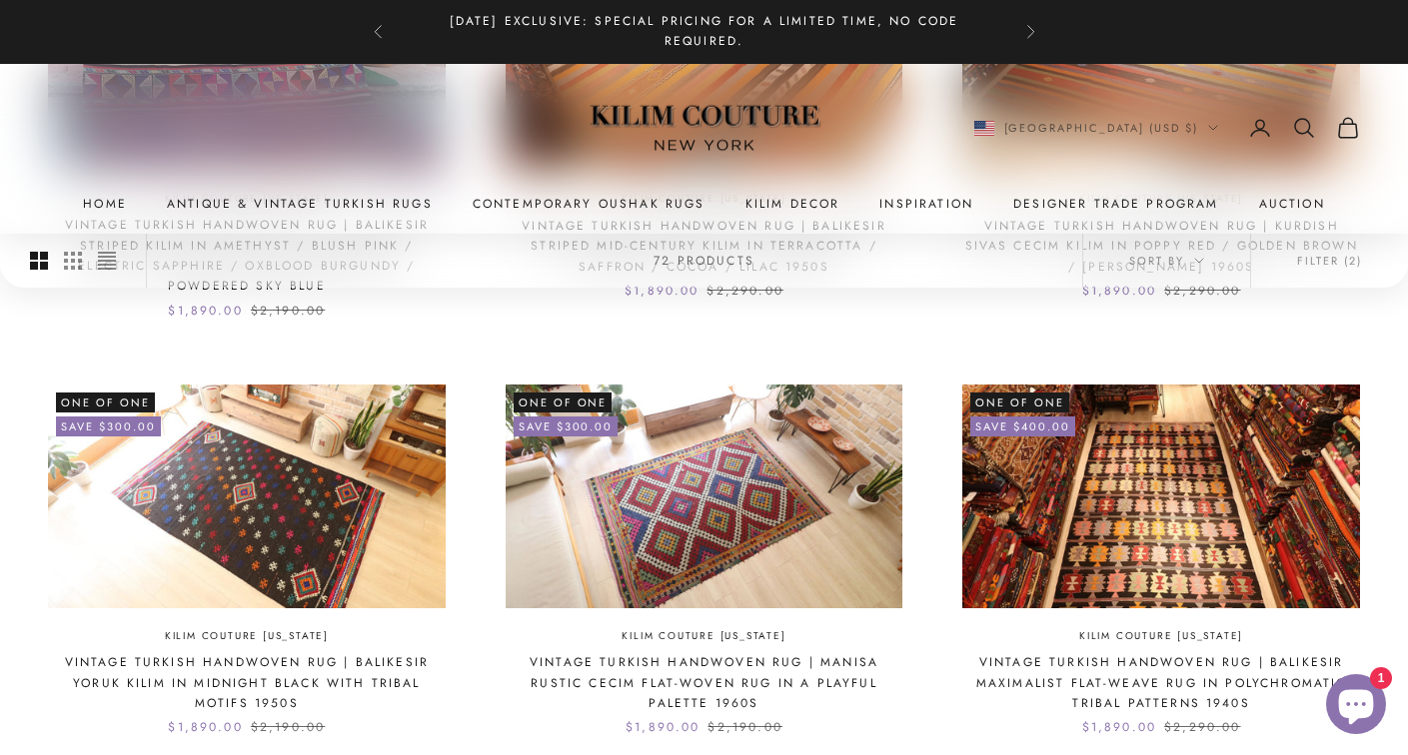
scroll to position [1827, 0]
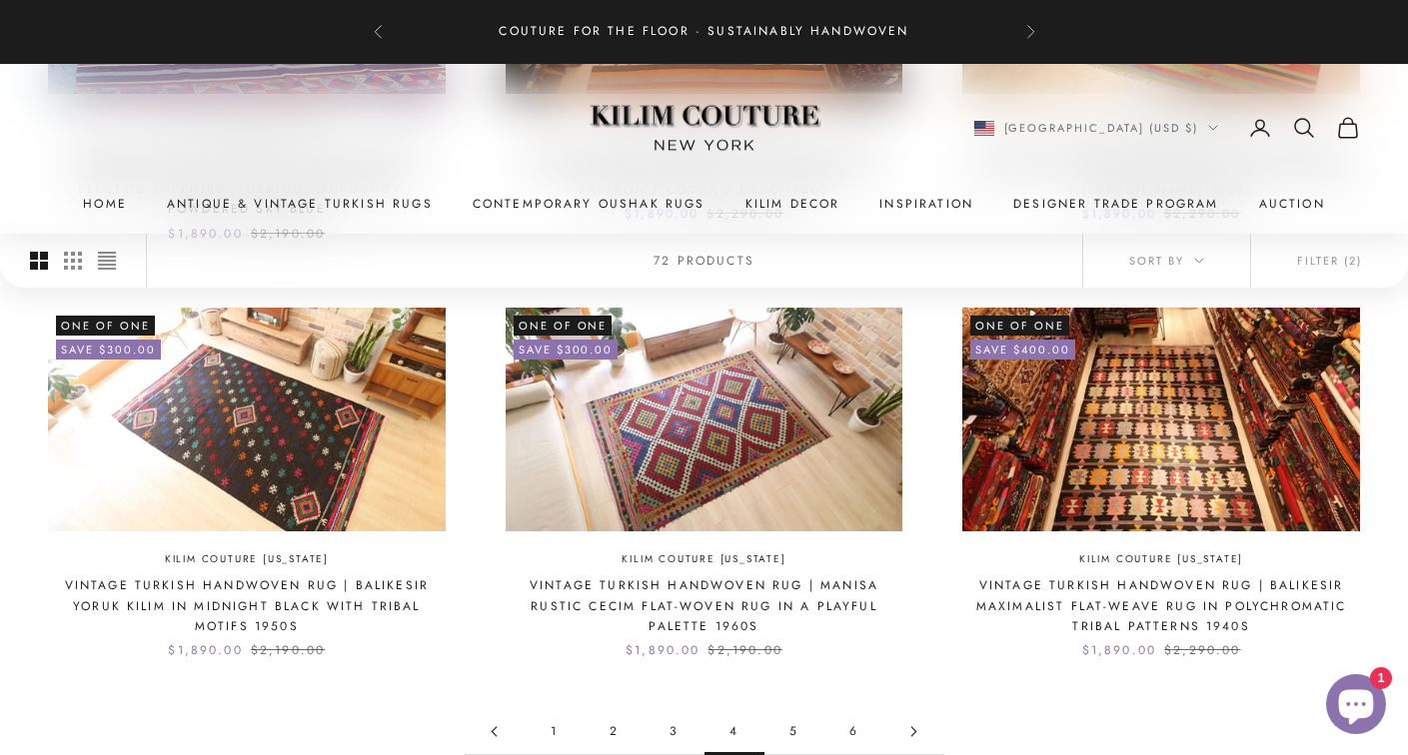
click at [793, 715] on link "5" at bounding box center [794, 731] width 60 height 45
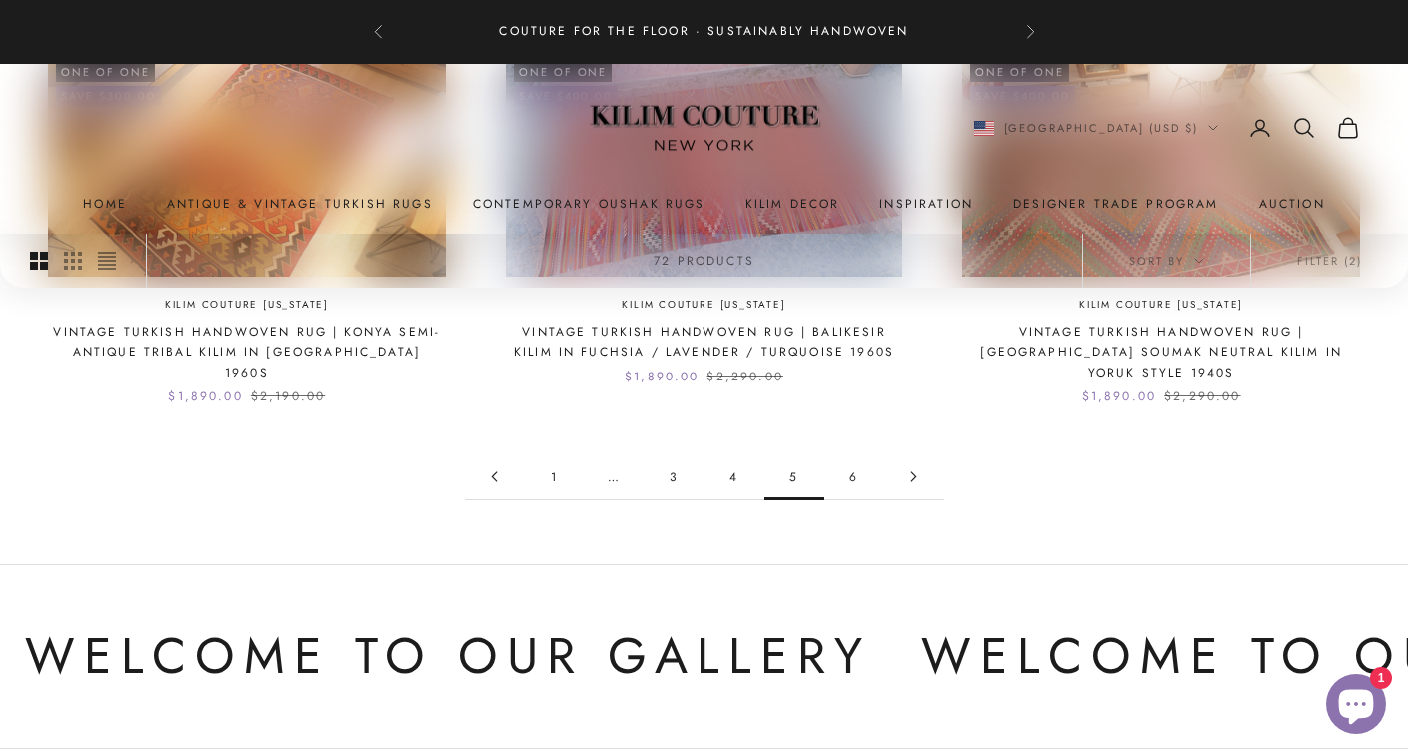
scroll to position [2022, 0]
click at [850, 454] on link "6" at bounding box center [854, 476] width 60 height 45
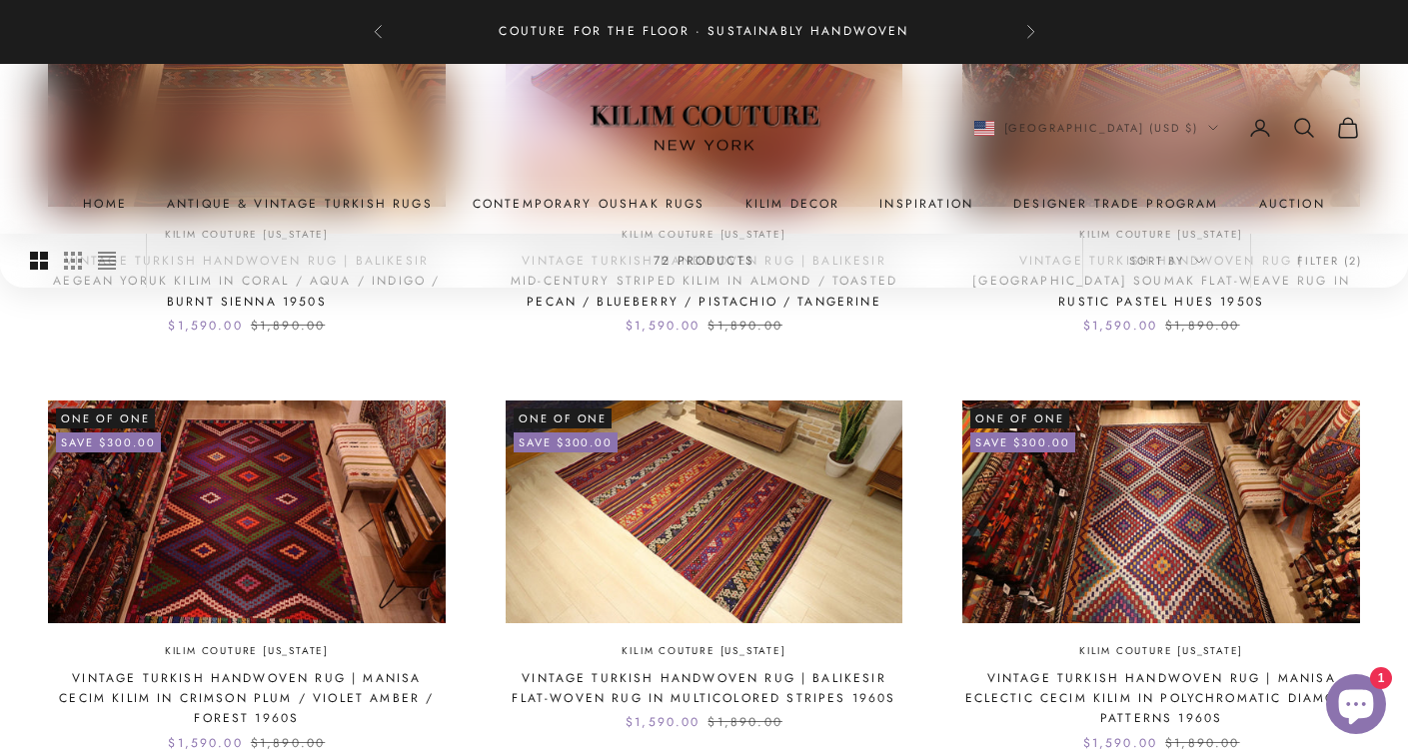
scroll to position [1277, 0]
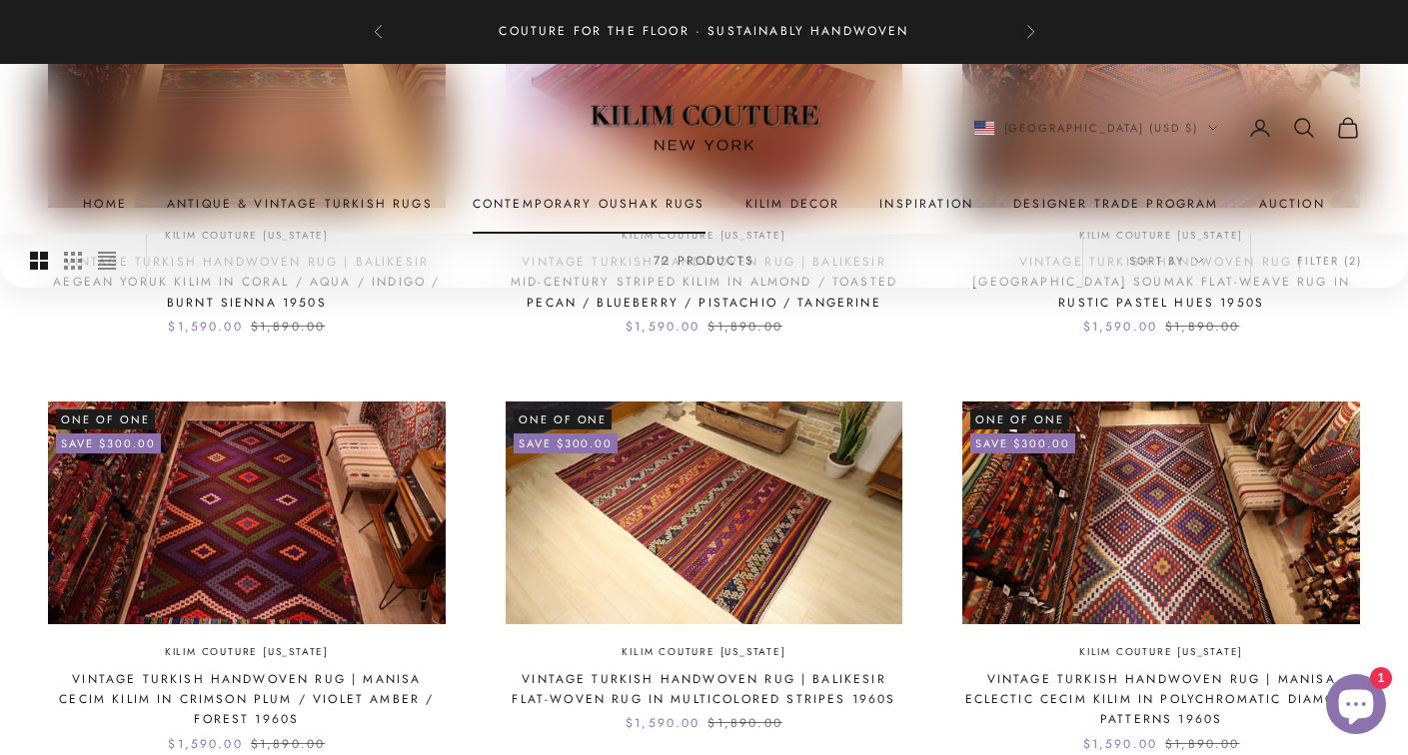
click at [638, 207] on link "Contemporary Oushak Rugs" at bounding box center [589, 205] width 233 height 20
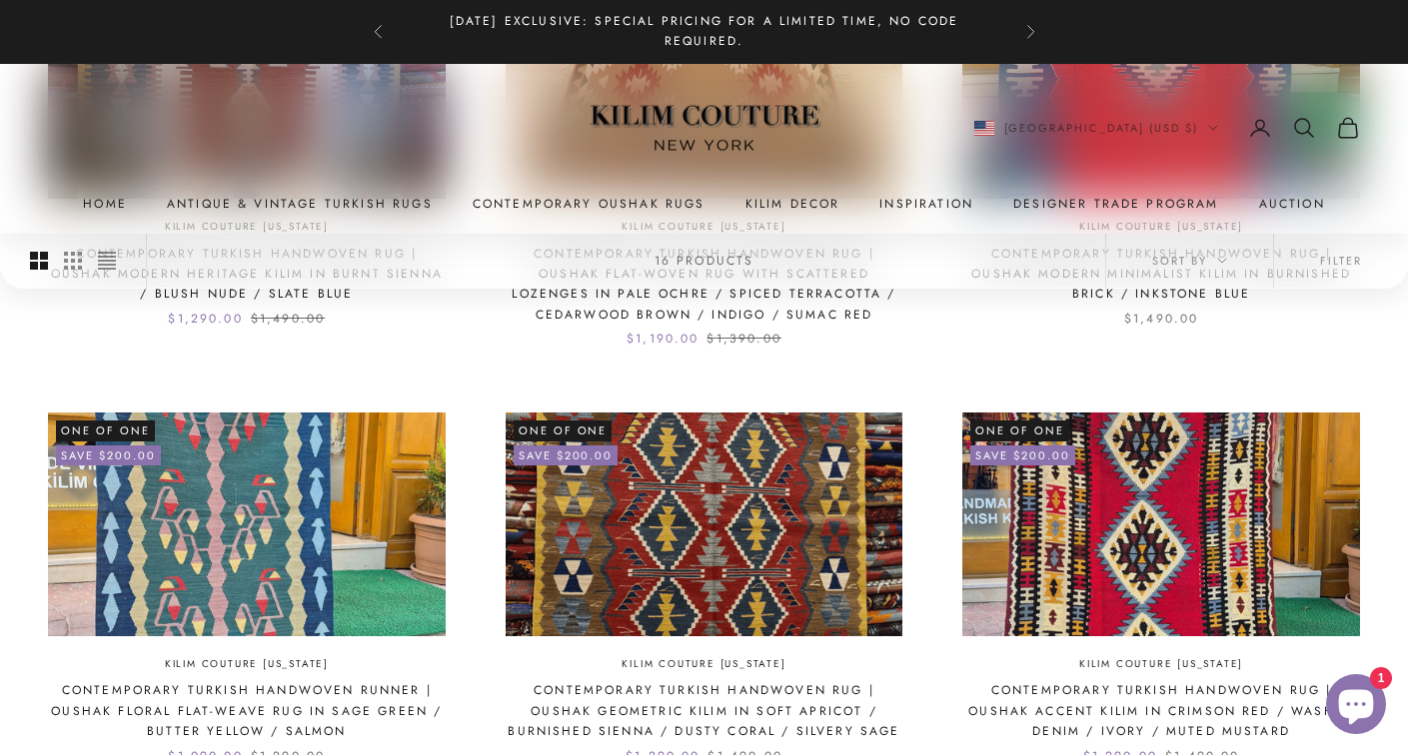
scroll to position [731, 0]
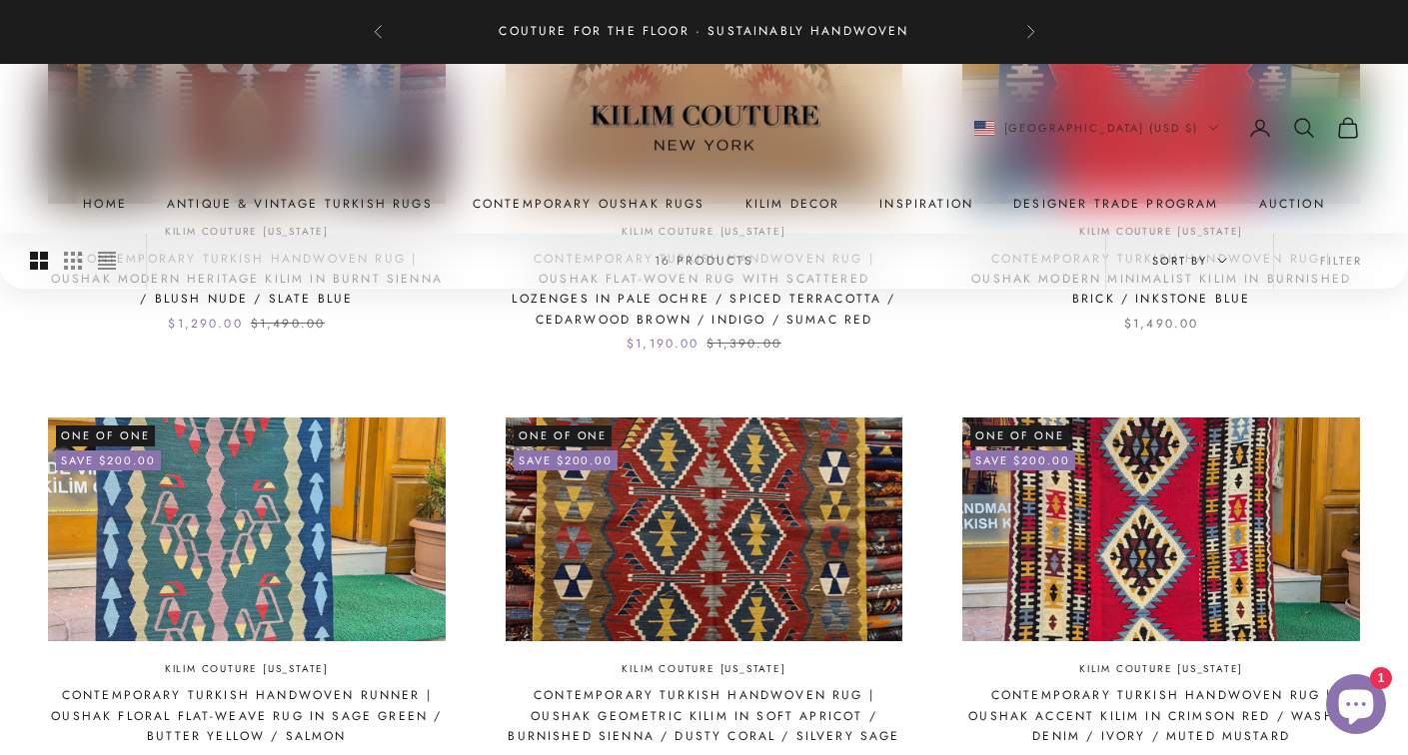
click at [1218, 254] on span "Sort by" at bounding box center [1189, 261] width 75 height 18
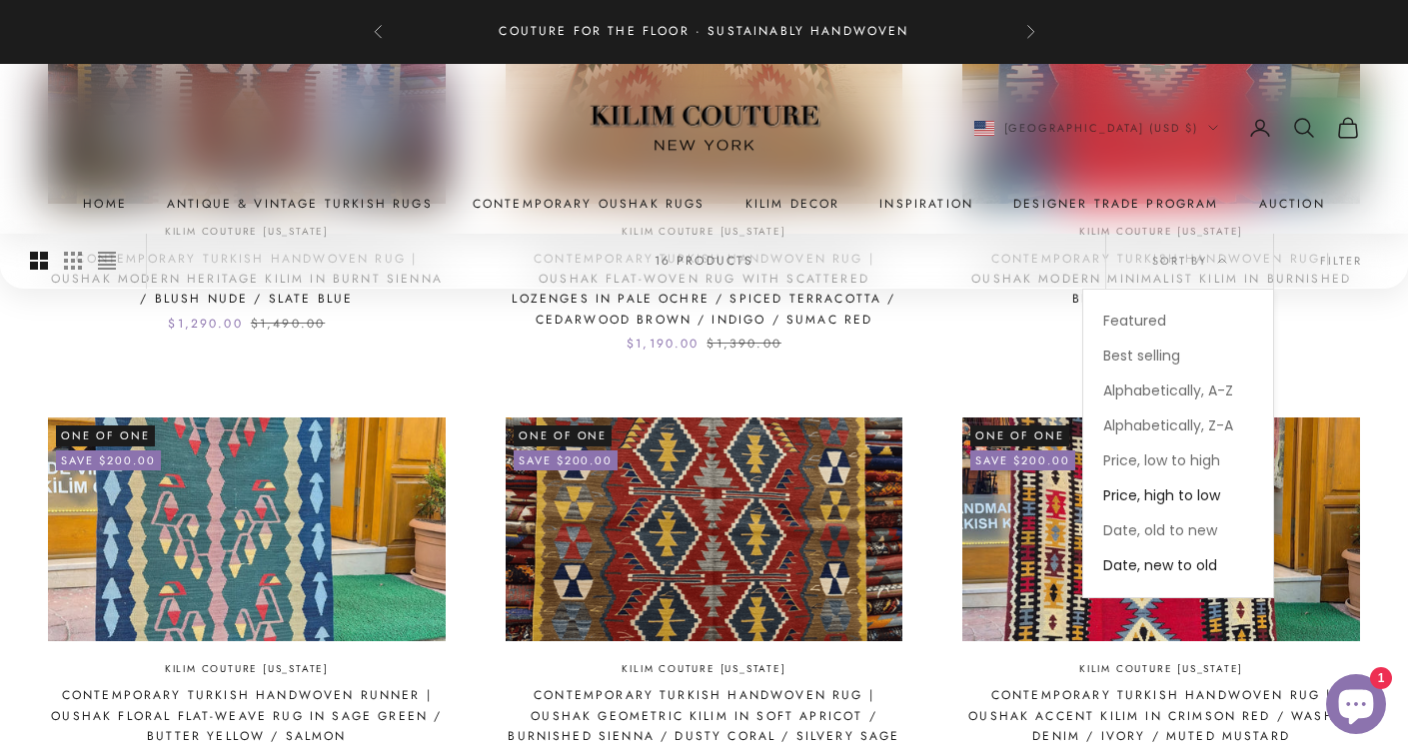
click at [1203, 496] on span "Price, high to low" at bounding box center [1161, 496] width 117 height 20
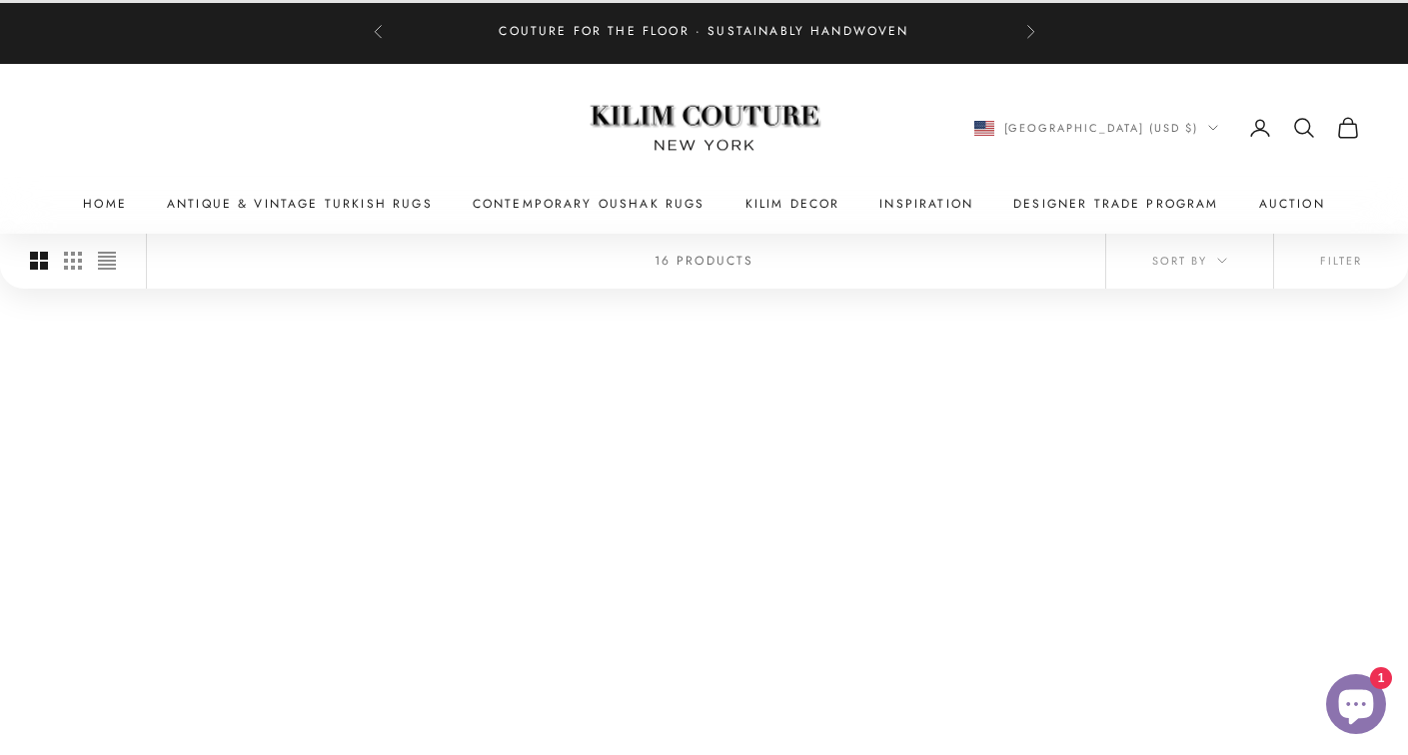
scroll to position [378, 0]
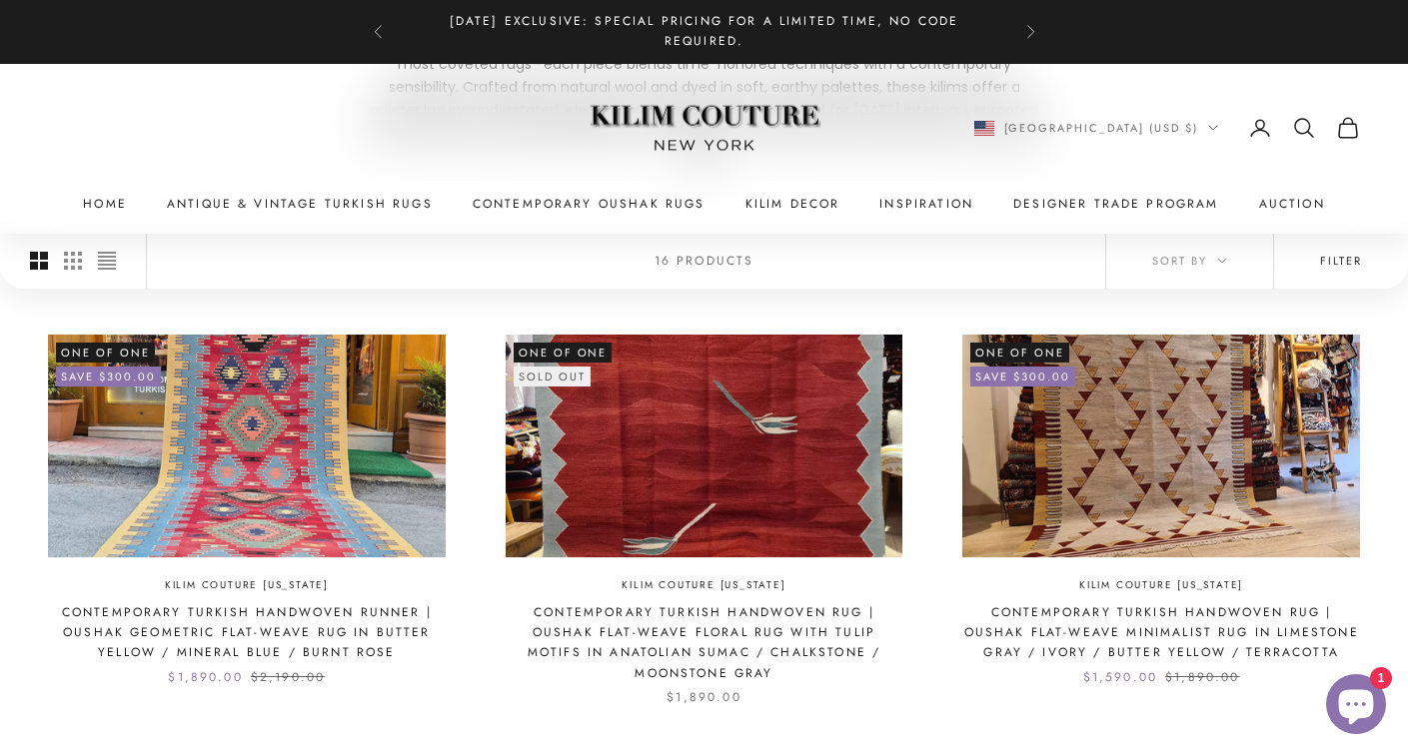
click at [1346, 265] on button "Filter" at bounding box center [1341, 261] width 134 height 54
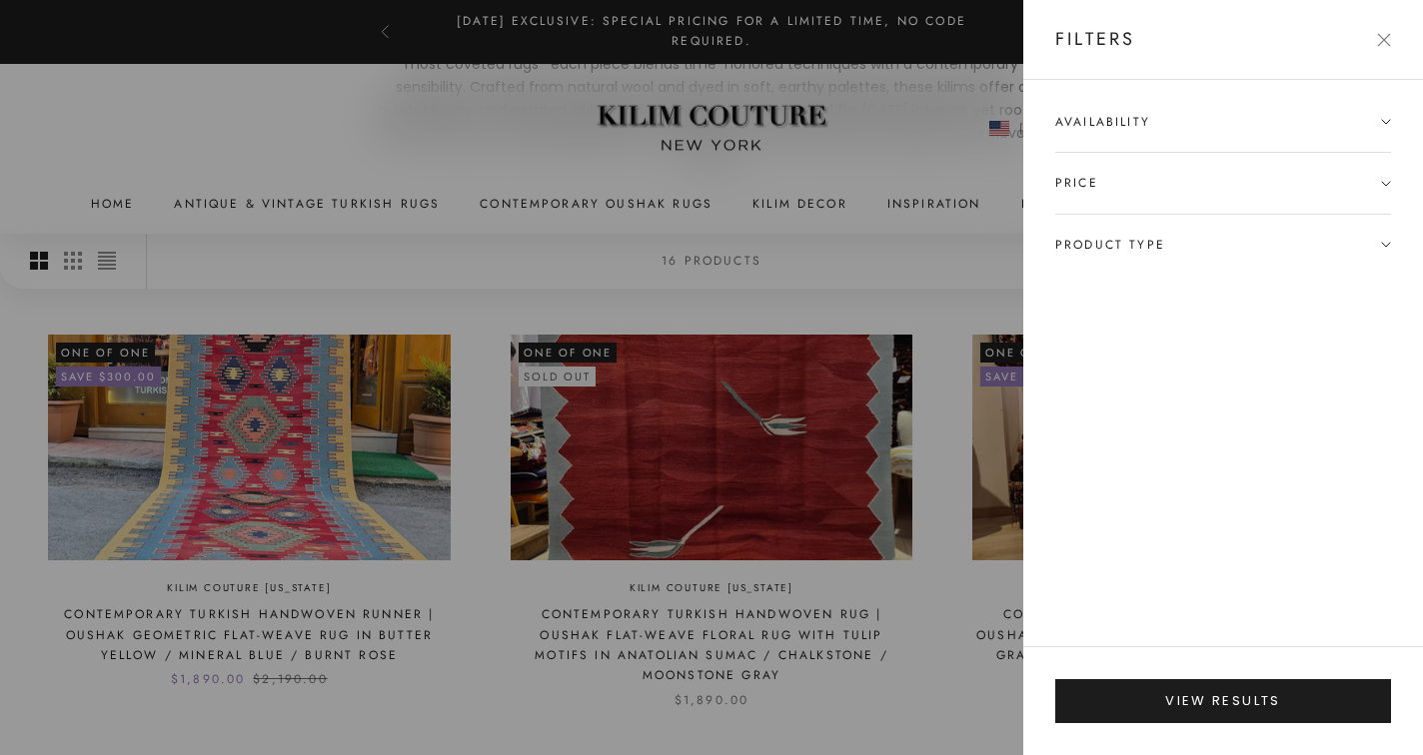
click at [1380, 246] on span "Product type" at bounding box center [1223, 245] width 336 height 60
click at [950, 516] on div at bounding box center [711, 377] width 1423 height 755
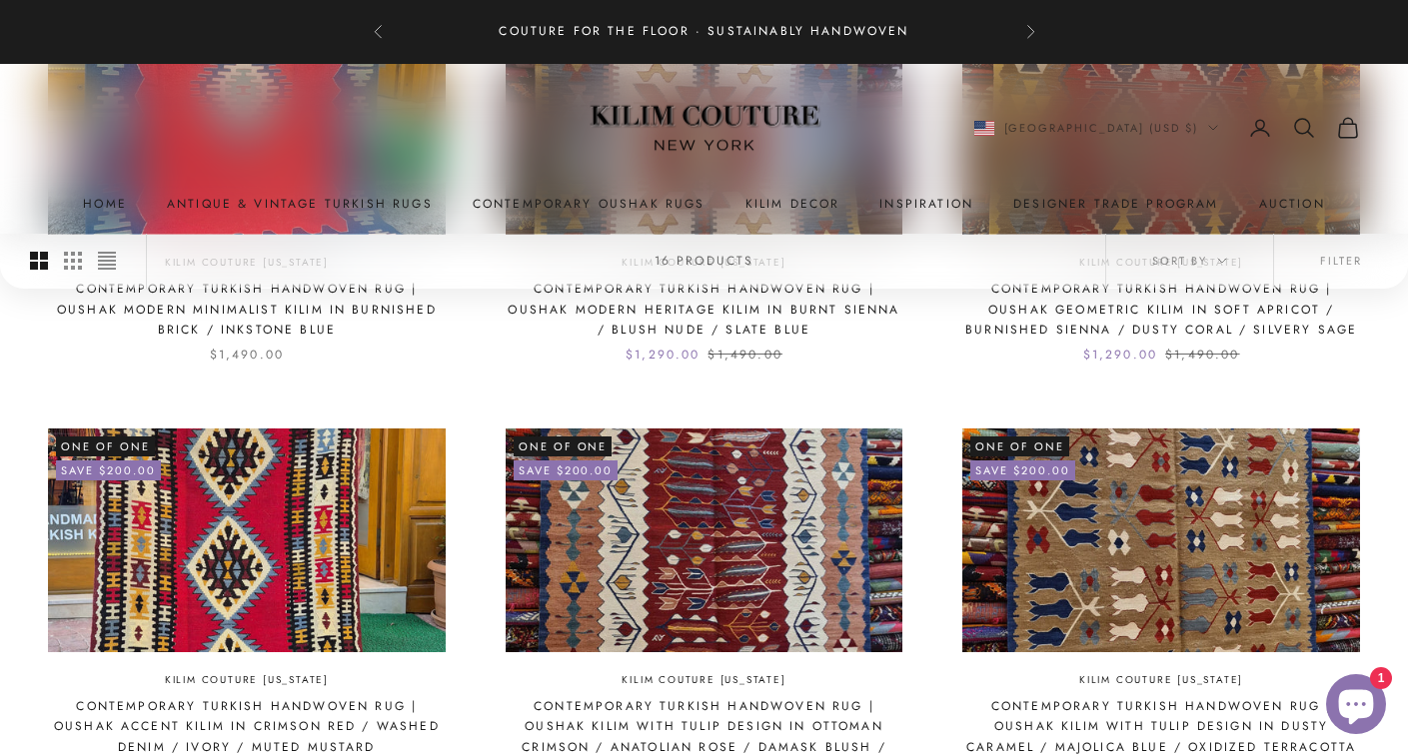
scroll to position [1139, 0]
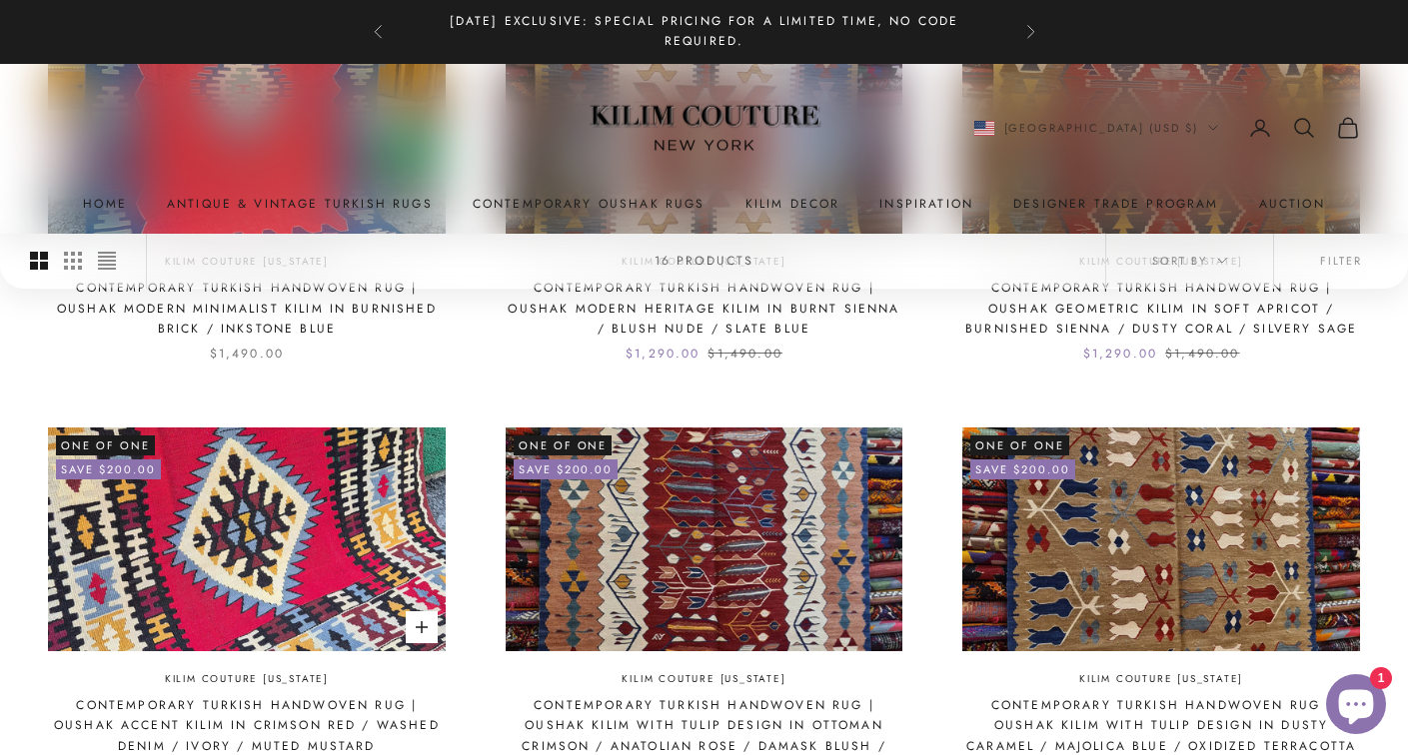
click at [232, 526] on img at bounding box center [247, 539] width 398 height 223
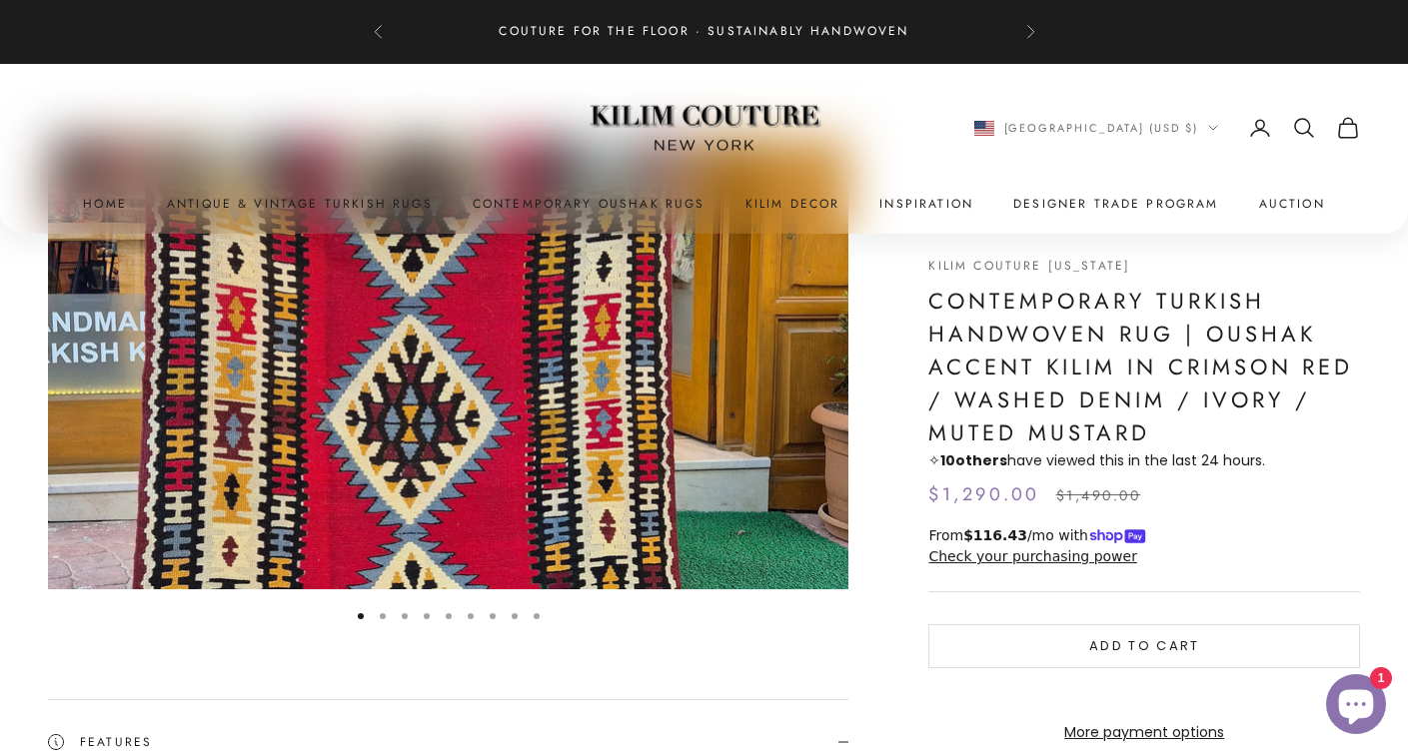
scroll to position [137, 0]
